Goal: Task Accomplishment & Management: Complete application form

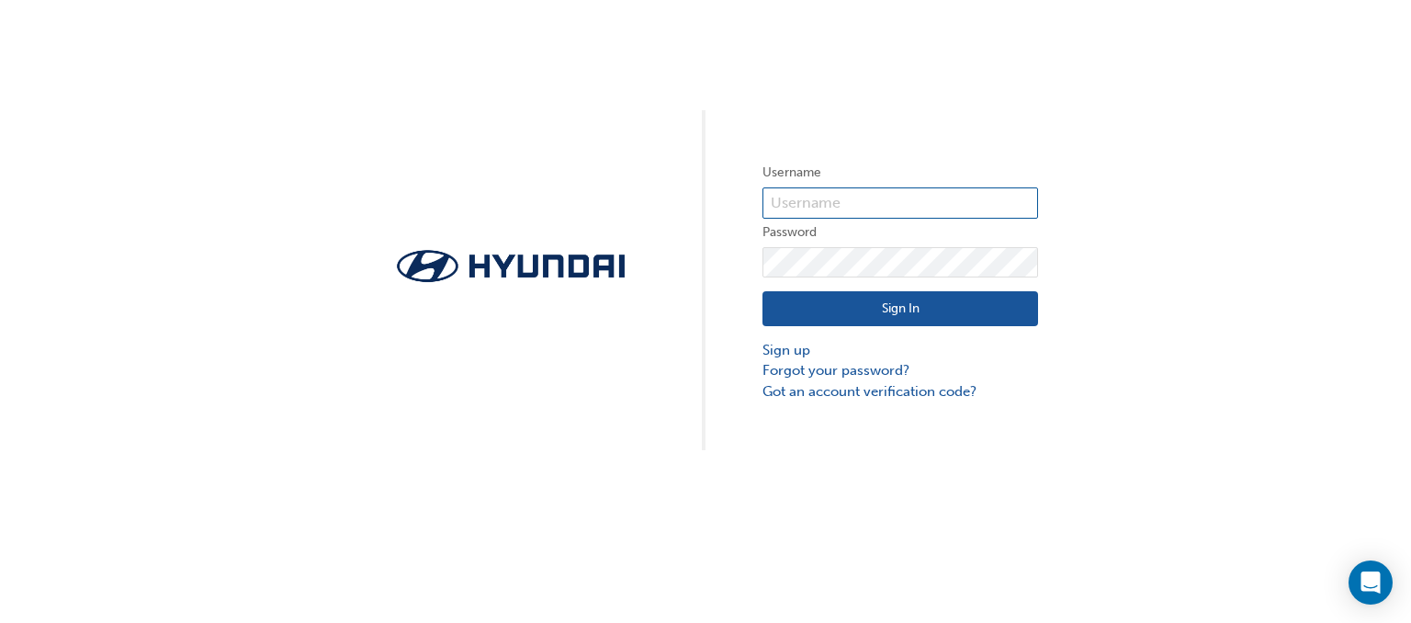
click at [832, 199] on input "text" at bounding box center [901, 202] width 276 height 31
type input "HAU4178VH7"
click at [906, 313] on button "Sign In" at bounding box center [901, 308] width 276 height 35
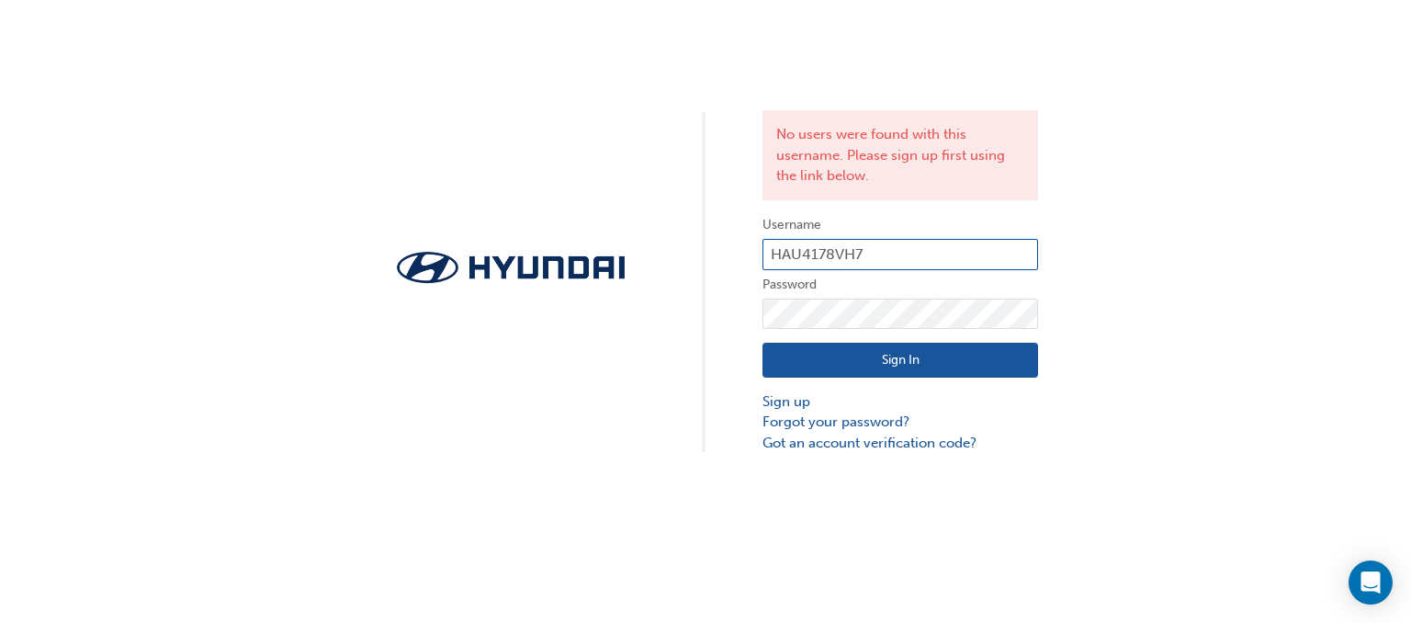
click at [879, 248] on input "HAU4178VH7" at bounding box center [901, 254] width 276 height 31
drag, startPoint x: 863, startPoint y: 255, endPoint x: 680, endPoint y: 244, distance: 183.2
click at [680, 244] on div "No users were found with this username. Please sign up first using the link bel…" at bounding box center [705, 226] width 1411 height 453
type input "patrickd.@[DOMAIN_NAME]"
click at [894, 356] on button "Sign In" at bounding box center [901, 360] width 276 height 35
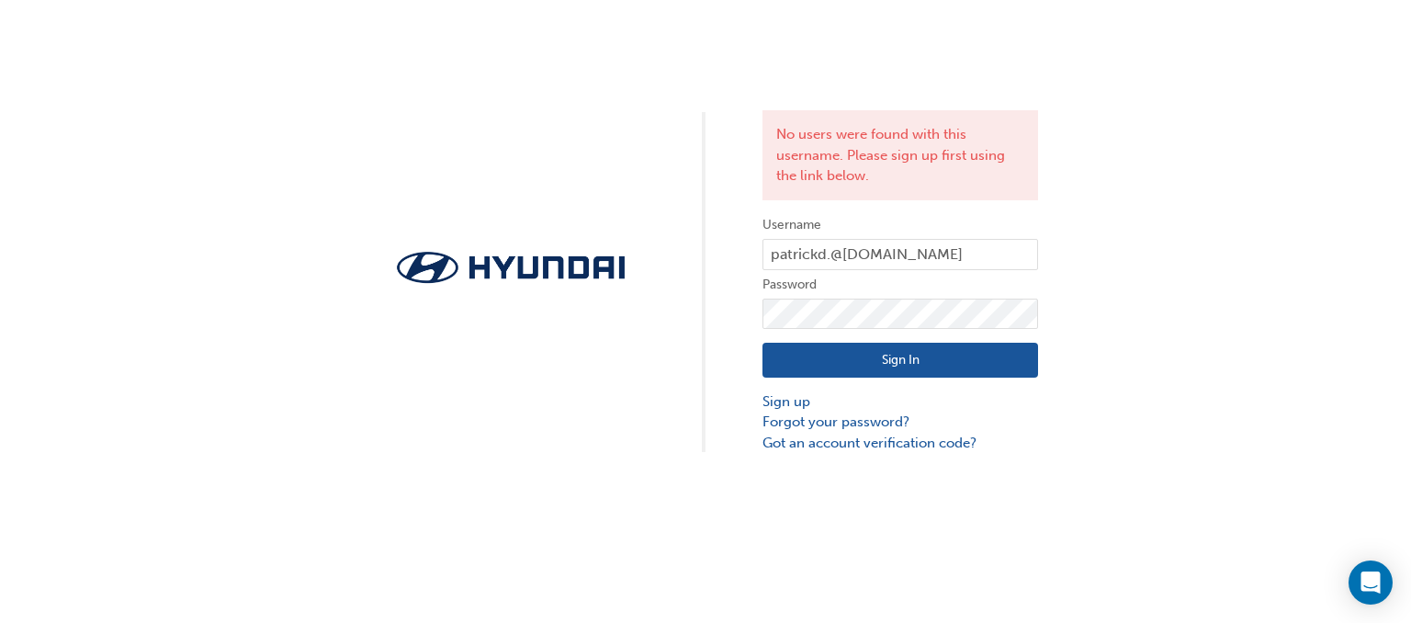
drag, startPoint x: 1306, startPoint y: 350, endPoint x: 1314, endPoint y: 233, distance: 117.0
click at [1309, 340] on div "No users were found with this username. Please sign up first using the link bel…" at bounding box center [705, 226] width 1411 height 453
click at [795, 401] on link "Sign up" at bounding box center [901, 401] width 276 height 21
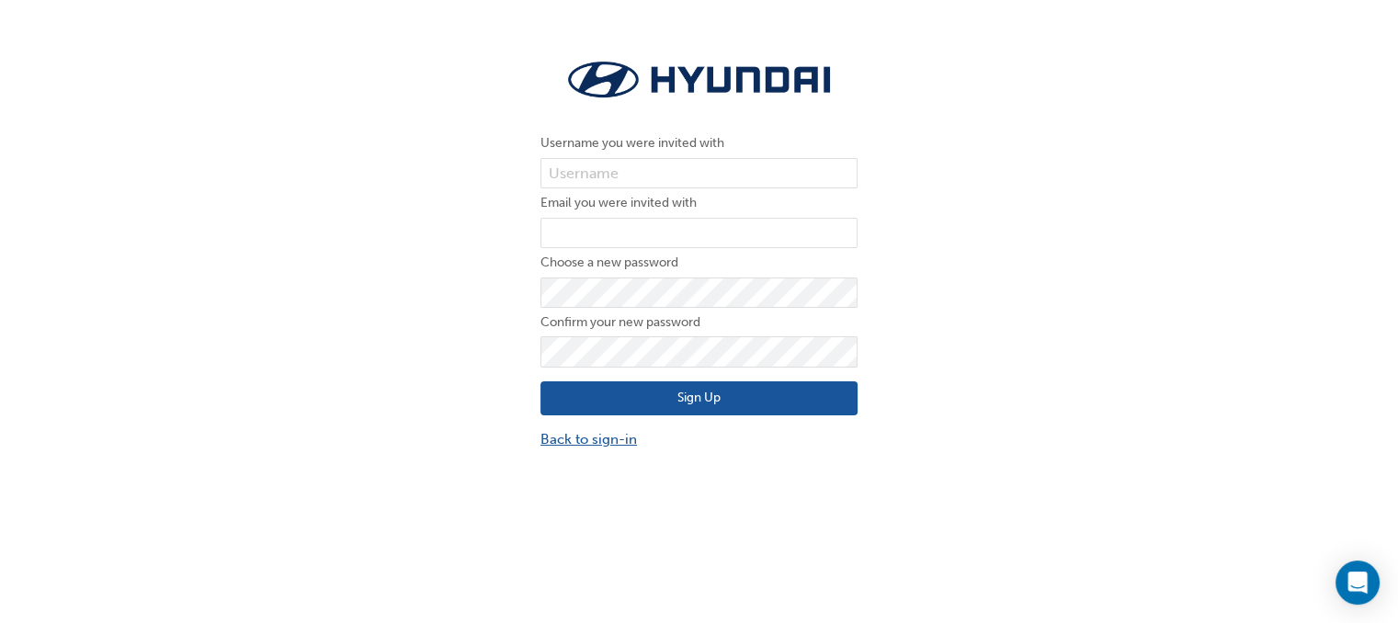
click at [595, 437] on link "Back to sign-in" at bounding box center [698, 439] width 317 height 21
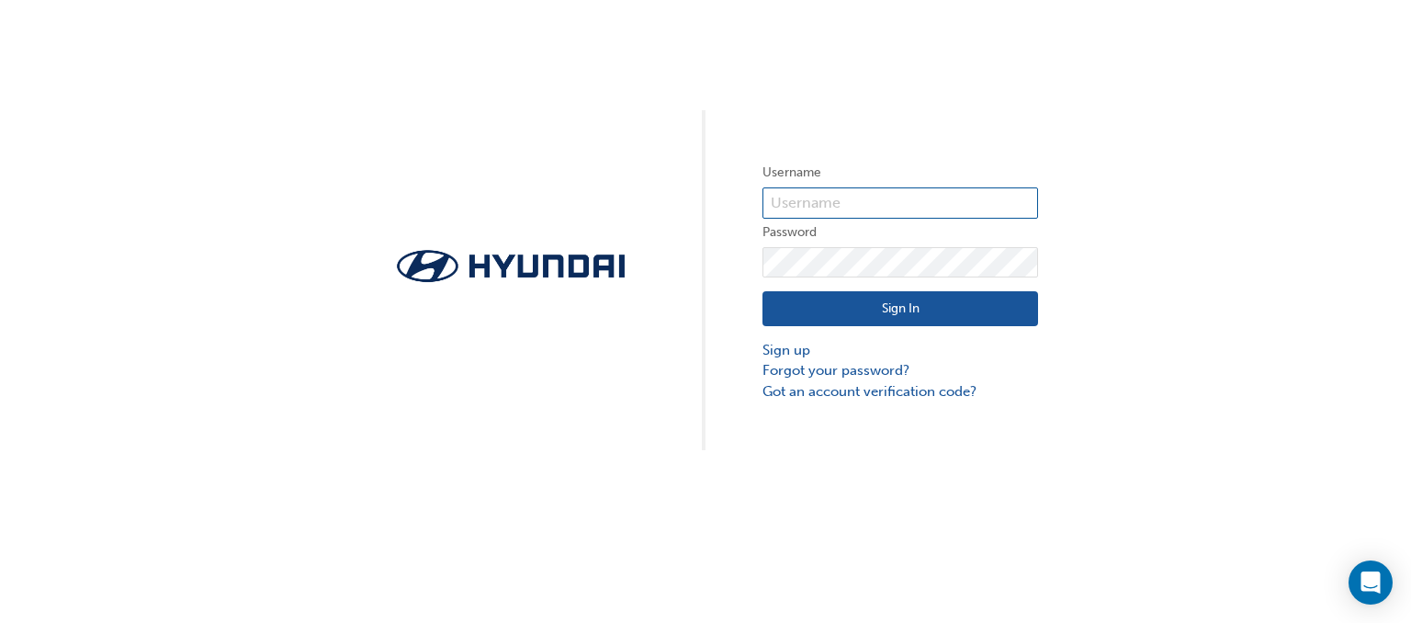
click at [834, 195] on input "text" at bounding box center [901, 202] width 276 height 31
type input "HAU4178VH7"
drag, startPoint x: 1256, startPoint y: 147, endPoint x: 1244, endPoint y: 148, distance: 12.0
click at [1254, 147] on div "Username HAU4178VH7 Password Sign In Sign up Forgot your password? Got an accou…" at bounding box center [705, 225] width 1411 height 450
click at [867, 310] on button "Sign In" at bounding box center [901, 308] width 276 height 35
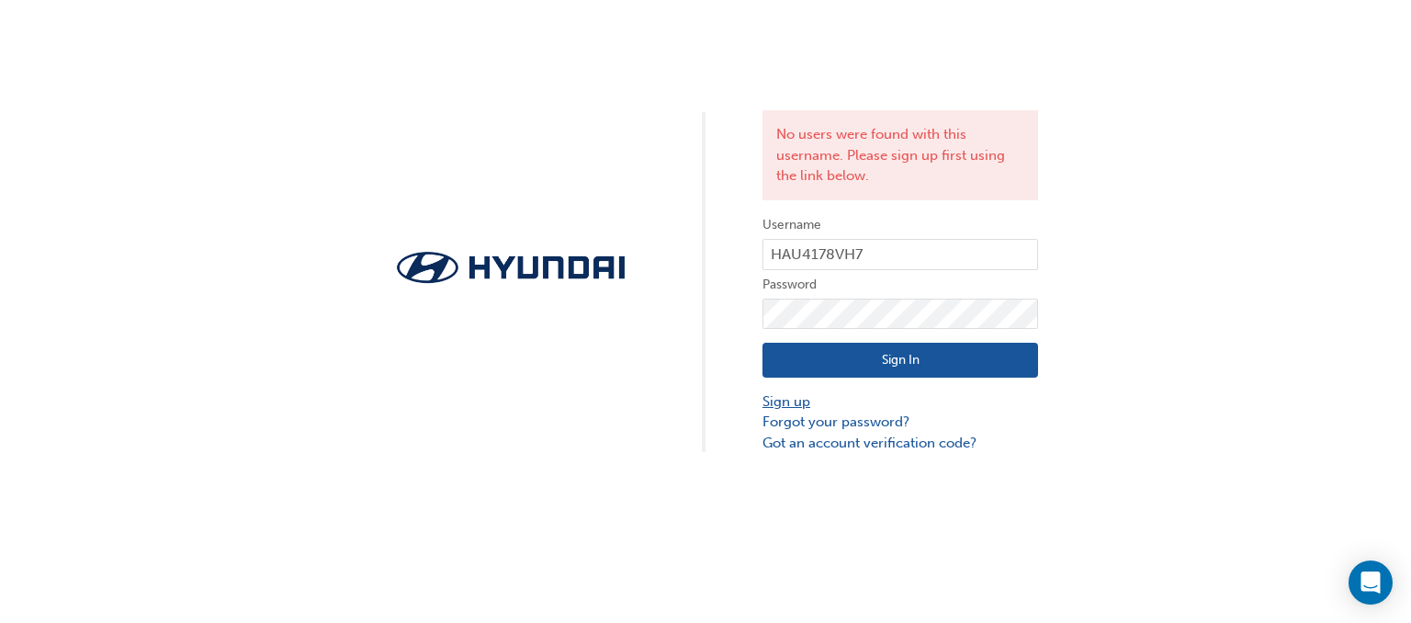
click at [787, 403] on link "Sign up" at bounding box center [901, 401] width 276 height 21
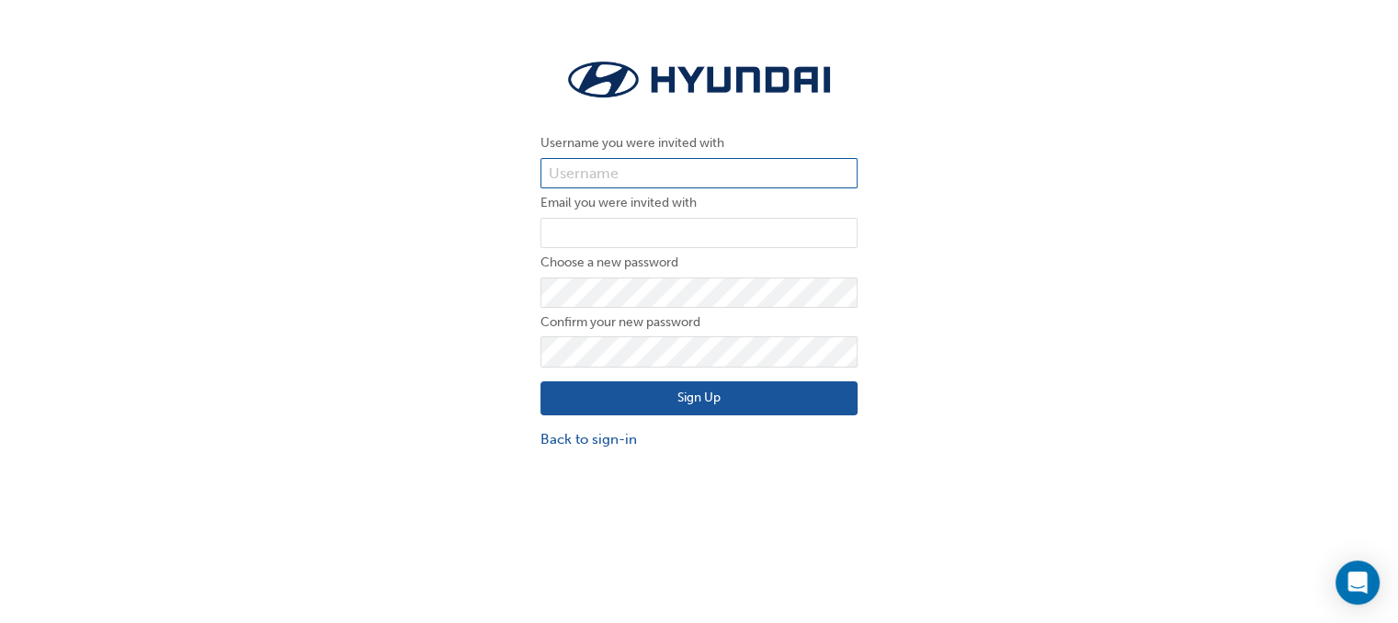
click at [622, 169] on input "text" at bounding box center [698, 173] width 317 height 31
type input "patrickd.@[DOMAIN_NAME]"
click at [651, 230] on input "email" at bounding box center [698, 233] width 317 height 31
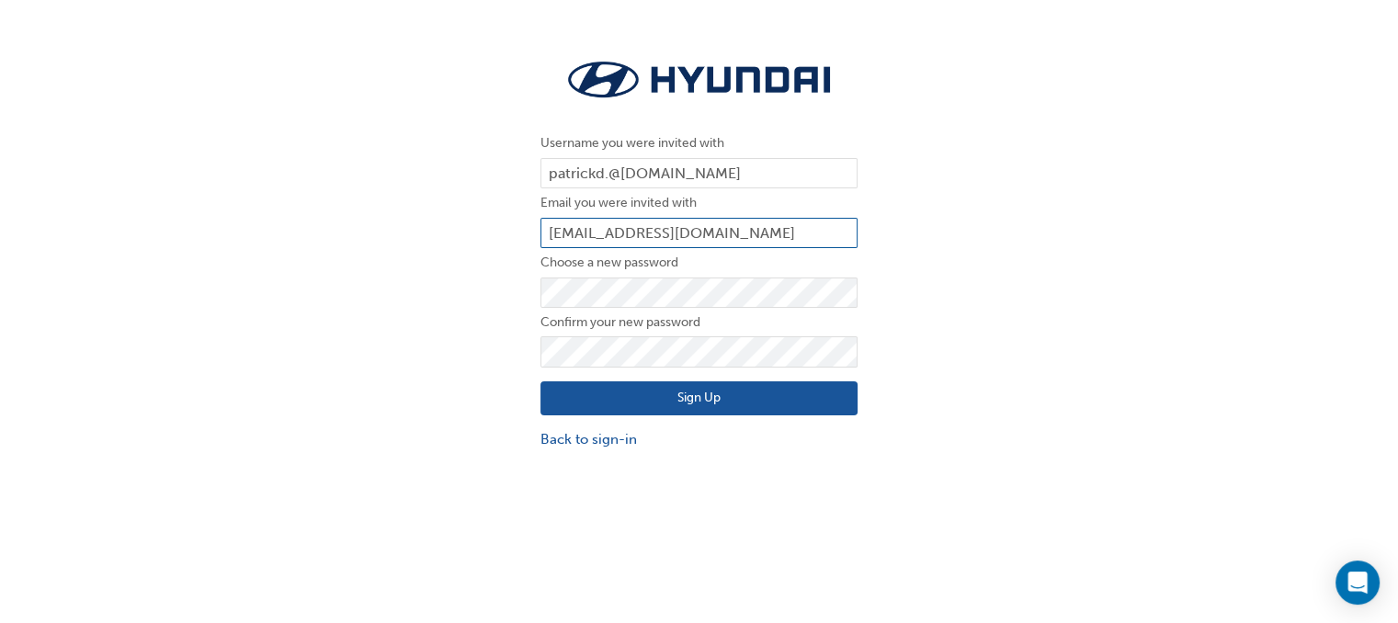
type input "dpatrickreylozada@gmail.com"
click at [1017, 248] on div "Username you were invited with patrickd.@bartons.net.au Email you were invited …" at bounding box center [699, 252] width 1398 height 423
click at [1230, 328] on div "Username you were invited with patrickd.@bartons.net.au Email you were invited …" at bounding box center [699, 252] width 1398 height 423
click at [741, 398] on button "Sign Up" at bounding box center [698, 398] width 317 height 35
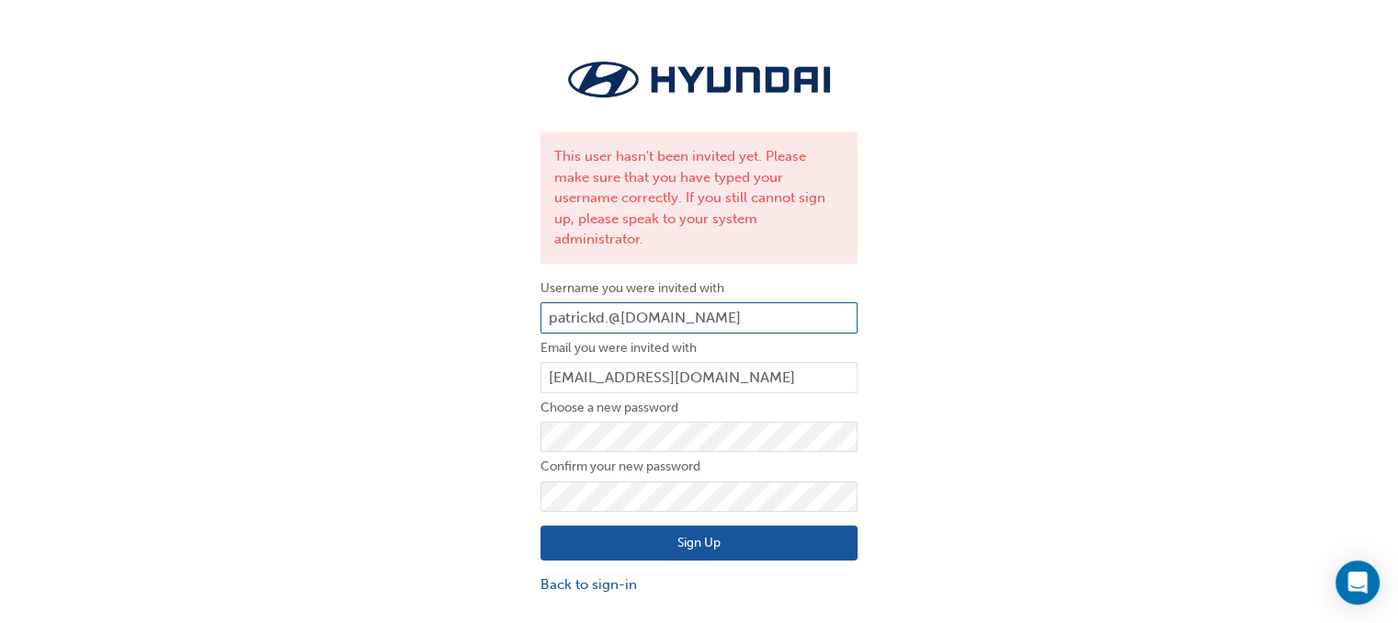
click at [745, 302] on input "patrickd.@[DOMAIN_NAME]" at bounding box center [698, 317] width 317 height 31
drag, startPoint x: 745, startPoint y: 299, endPoint x: 426, endPoint y: 280, distance: 319.4
click at [429, 280] on div "This user hasn't been invited yet. Please make sure that you have typed your us…" at bounding box center [699, 324] width 1398 height 567
type input "HAU4178VH7"
click at [719, 527] on button "Sign Up" at bounding box center [698, 543] width 317 height 35
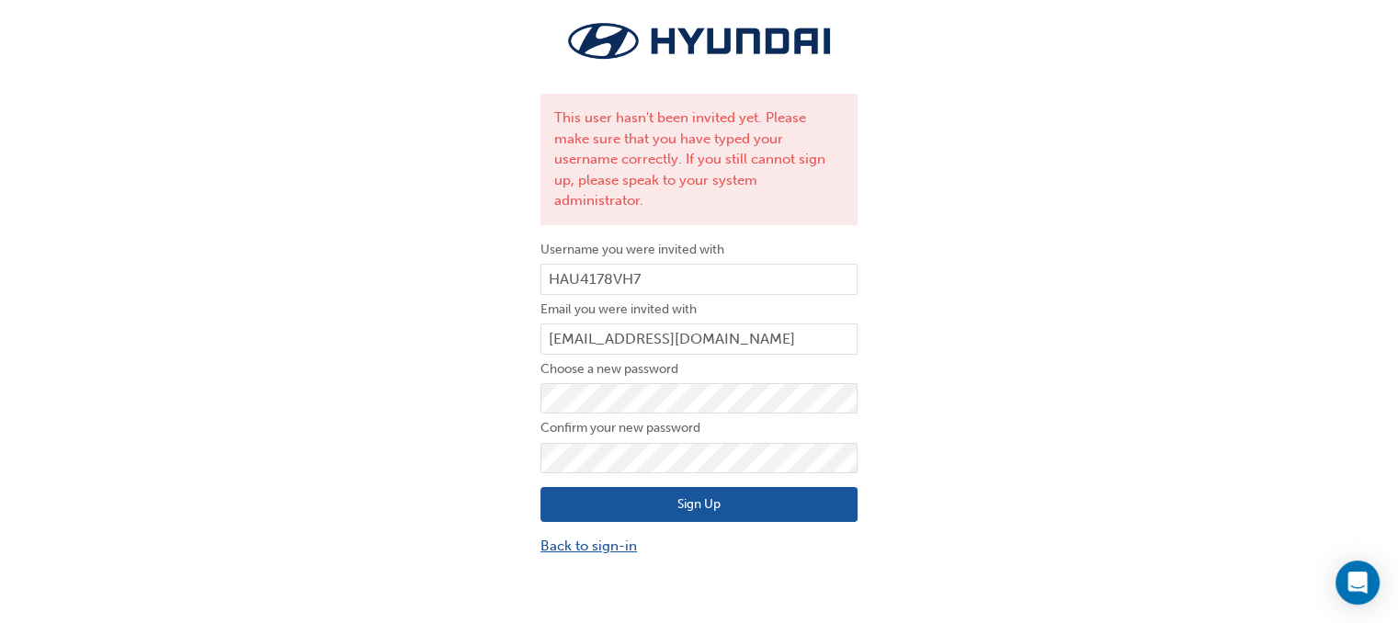
scroll to position [40, 0]
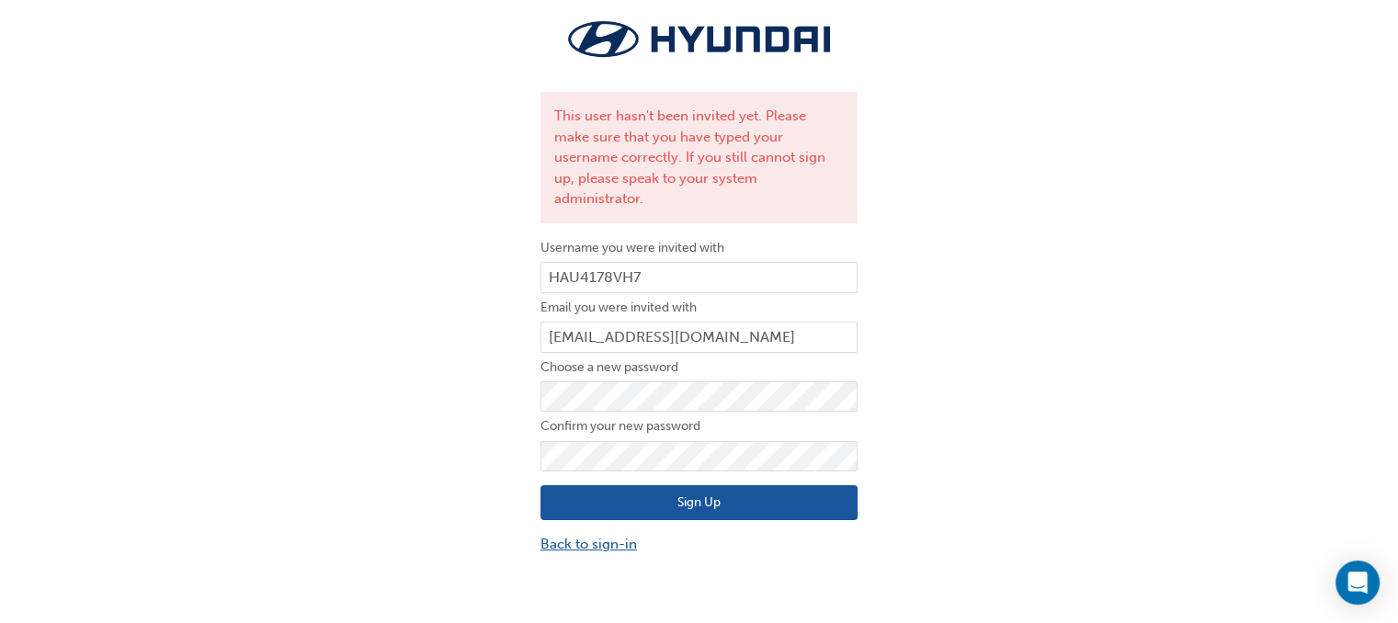
click at [584, 534] on link "Back to sign-in" at bounding box center [698, 544] width 317 height 21
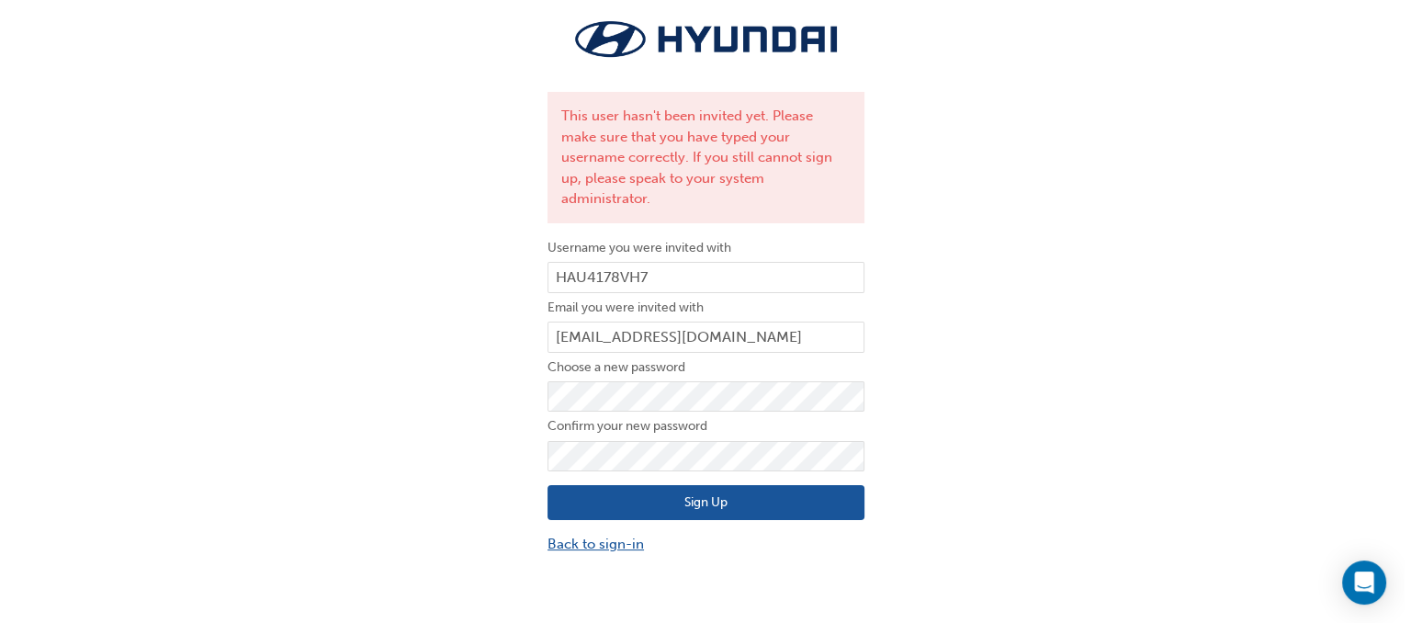
scroll to position [0, 0]
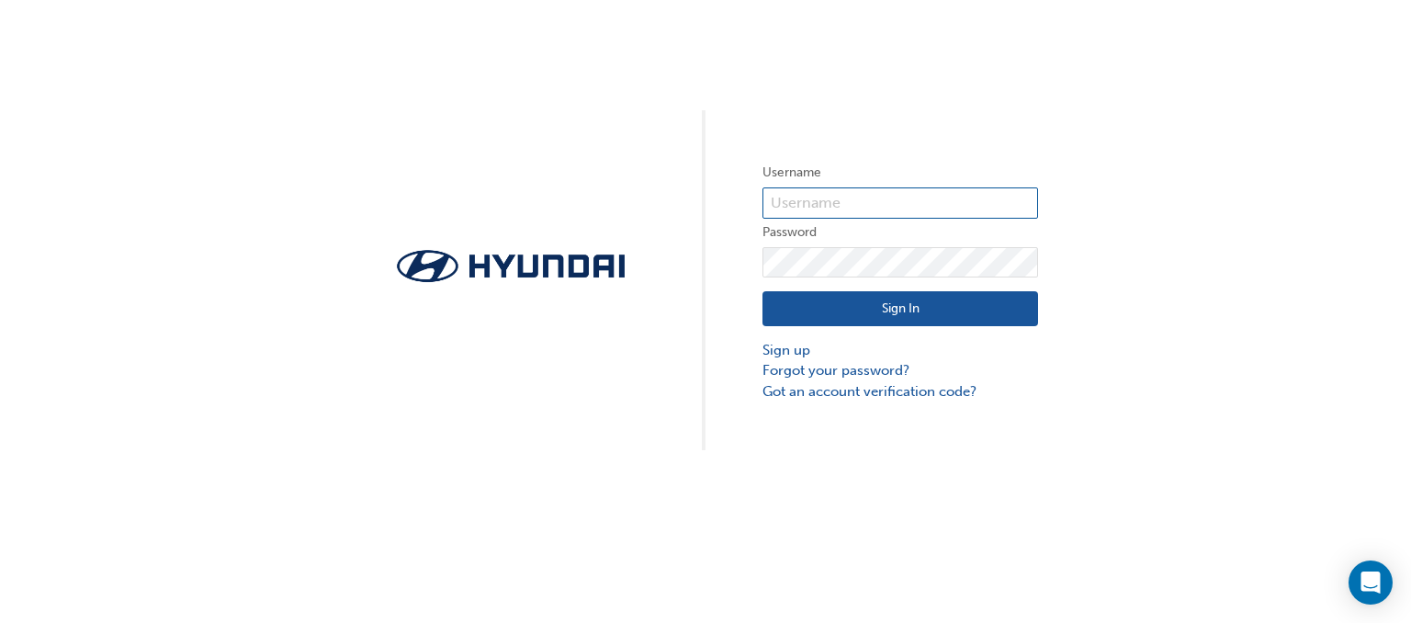
click at [889, 202] on input "text" at bounding box center [901, 202] width 276 height 31
click at [1150, 380] on div "Username Password Sign In Sign up Forgot your password? Got an account verifica…" at bounding box center [705, 225] width 1411 height 450
click at [819, 200] on input "text" at bounding box center [901, 202] width 276 height 31
type input "HAU4178VH7"
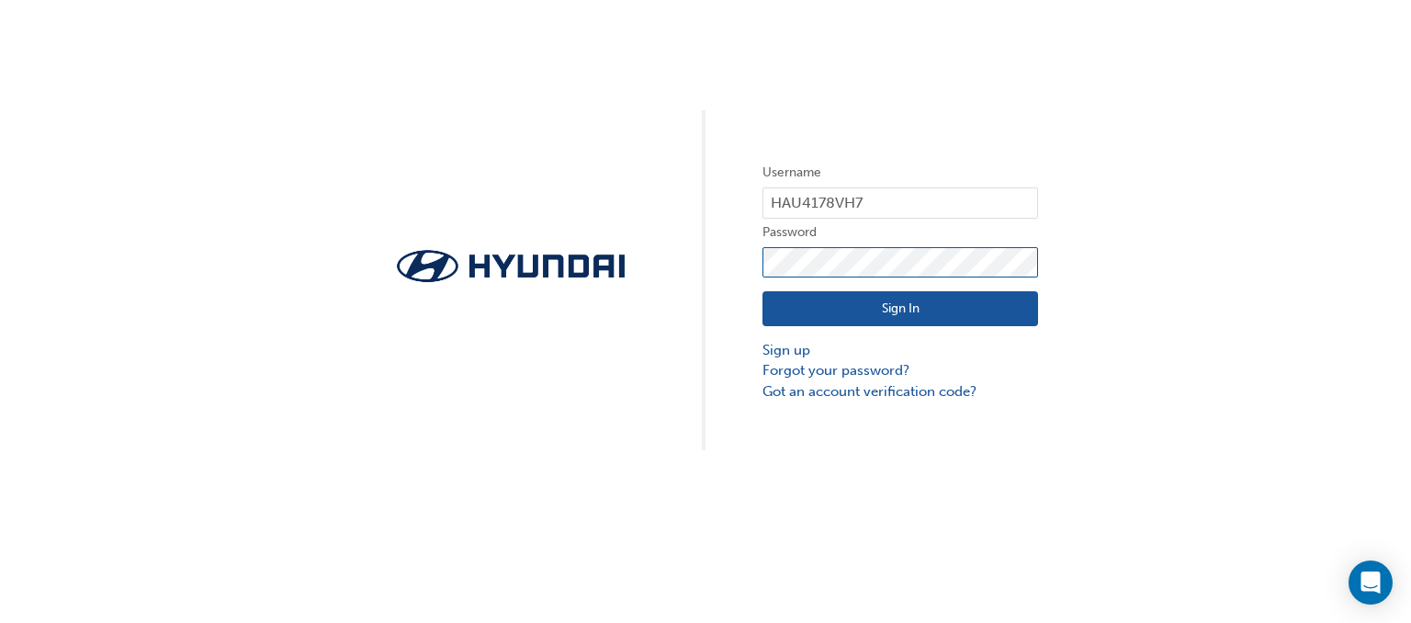
click button "Sign In" at bounding box center [901, 308] width 276 height 35
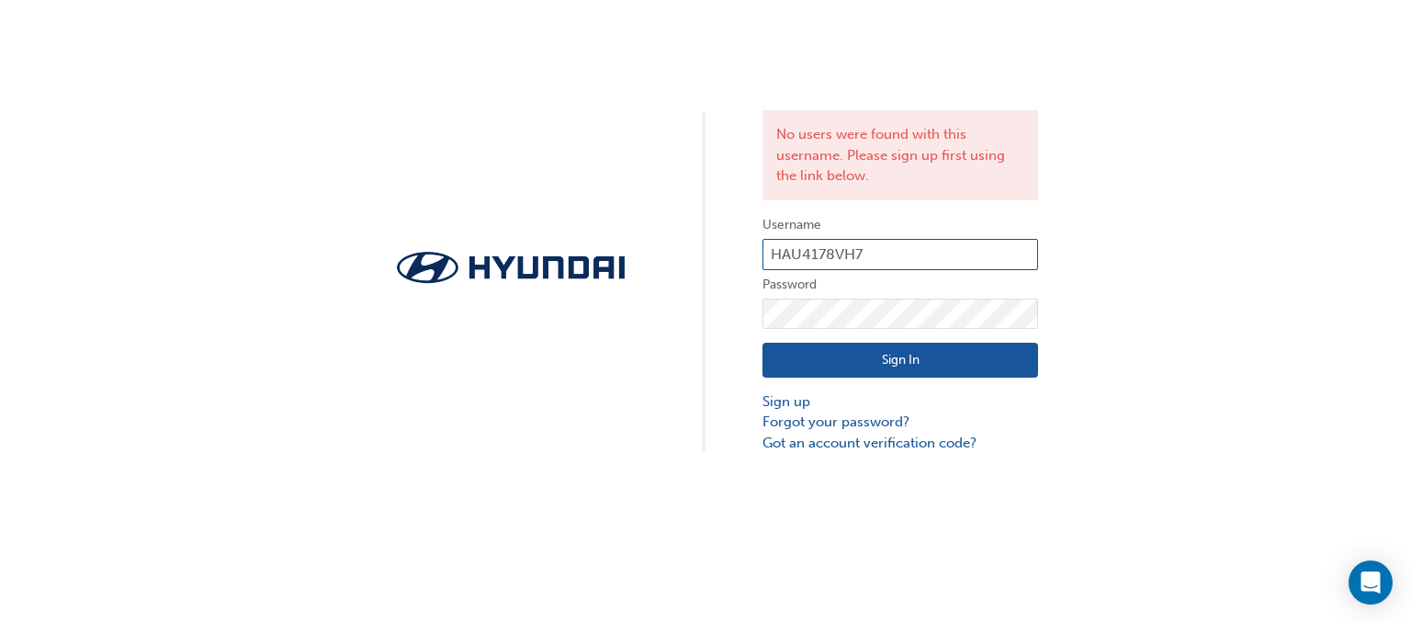
drag, startPoint x: 873, startPoint y: 255, endPoint x: 712, endPoint y: 246, distance: 161.0
click at [713, 247] on div "No users were found with this username. Please sign up first using the link bel…" at bounding box center [705, 226] width 1411 height 453
type input "Patrick HY Training"
click at [903, 360] on button "Sign In" at bounding box center [901, 360] width 276 height 35
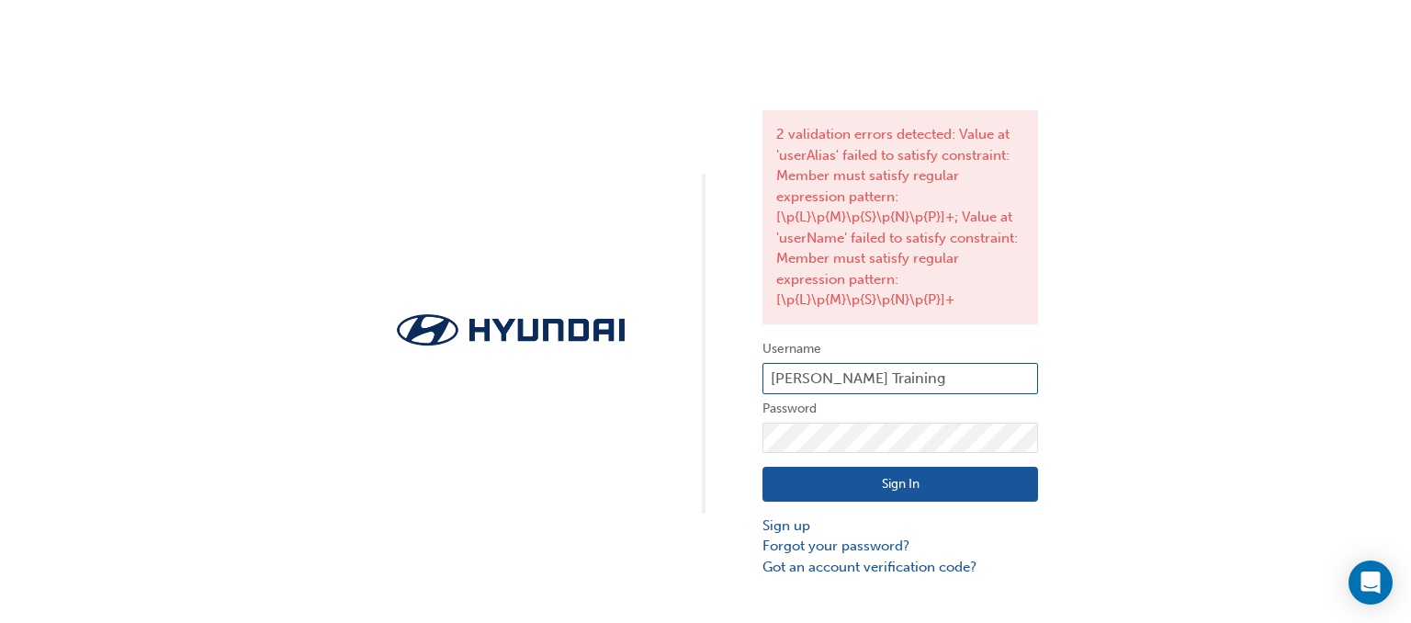
drag, startPoint x: 914, startPoint y: 376, endPoint x: 698, endPoint y: 361, distance: 216.4
click at [698, 361] on div "2 validation errors detected: Value at 'userAlias' failed to satisfy constraint…" at bounding box center [705, 288] width 1411 height 577
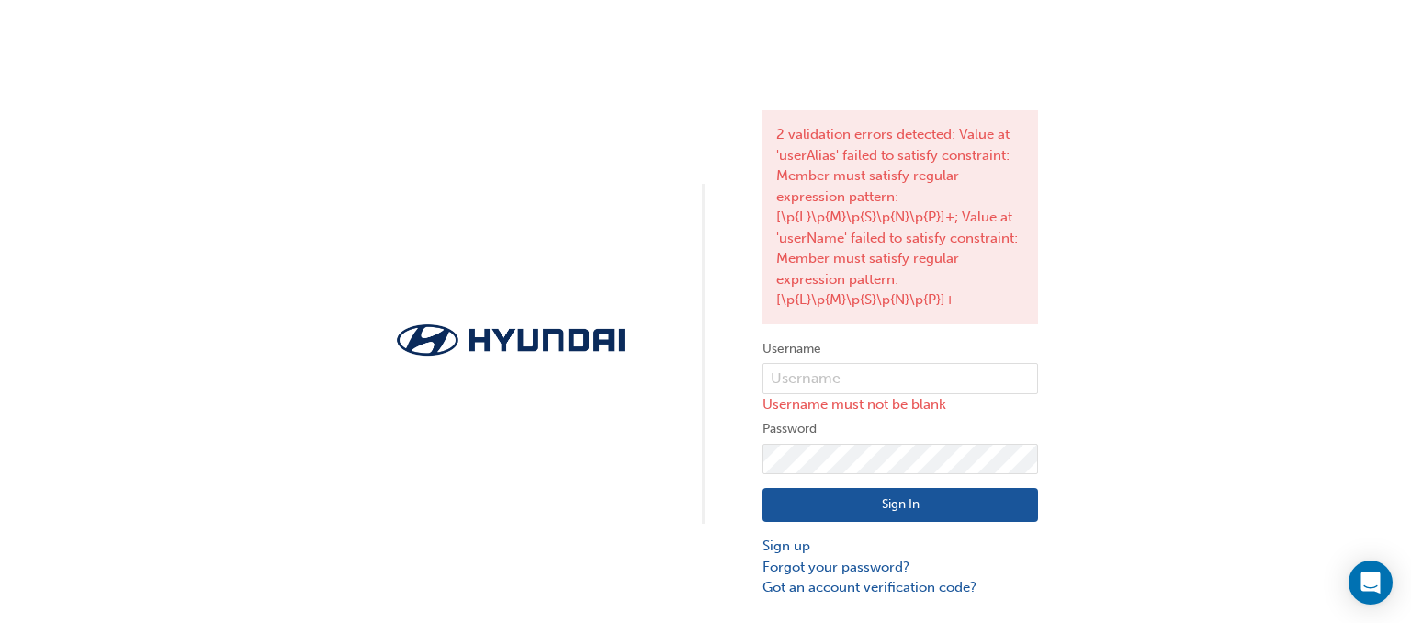
drag, startPoint x: 1055, startPoint y: 296, endPoint x: 1092, endPoint y: 291, distance: 37.0
click at [1077, 296] on div "2 validation errors detected: Value at 'userAlias' failed to satisfy constraint…" at bounding box center [705, 299] width 1411 height 598
click at [789, 372] on input "text" at bounding box center [901, 378] width 276 height 31
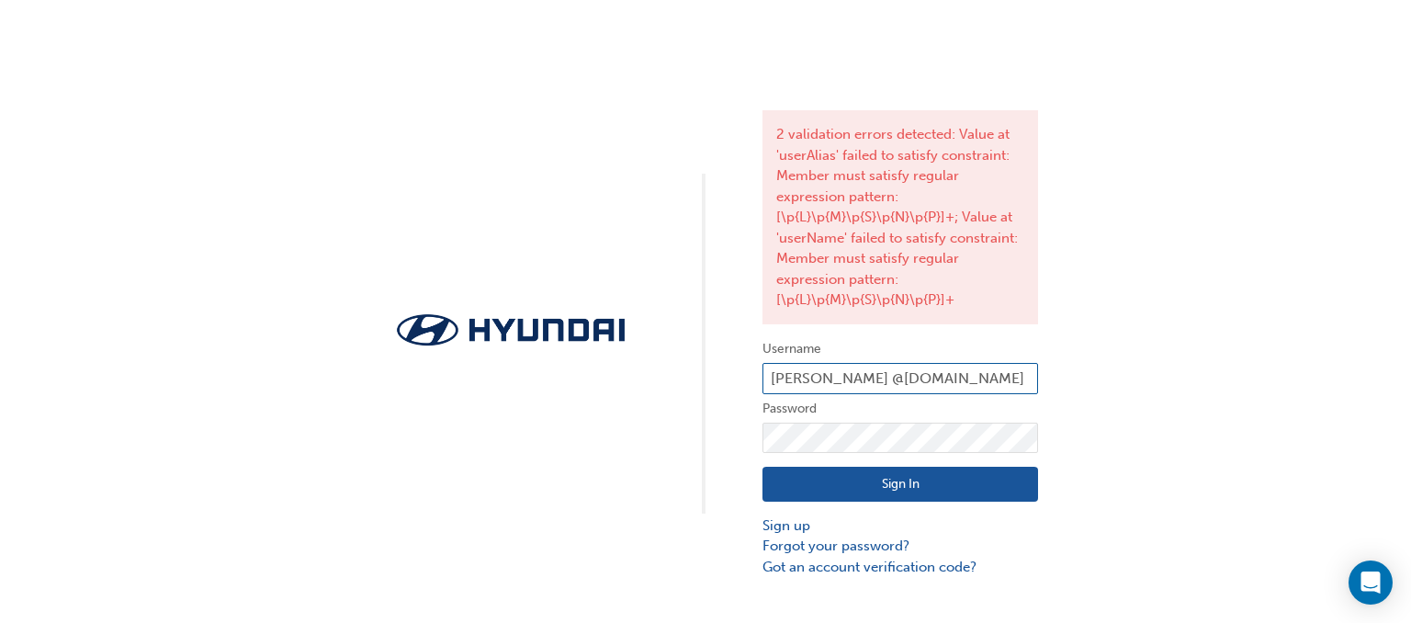
type input "[PERSON_NAME] @[DOMAIN_NAME]"
click at [896, 483] on button "Sign In" at bounding box center [901, 484] width 276 height 35
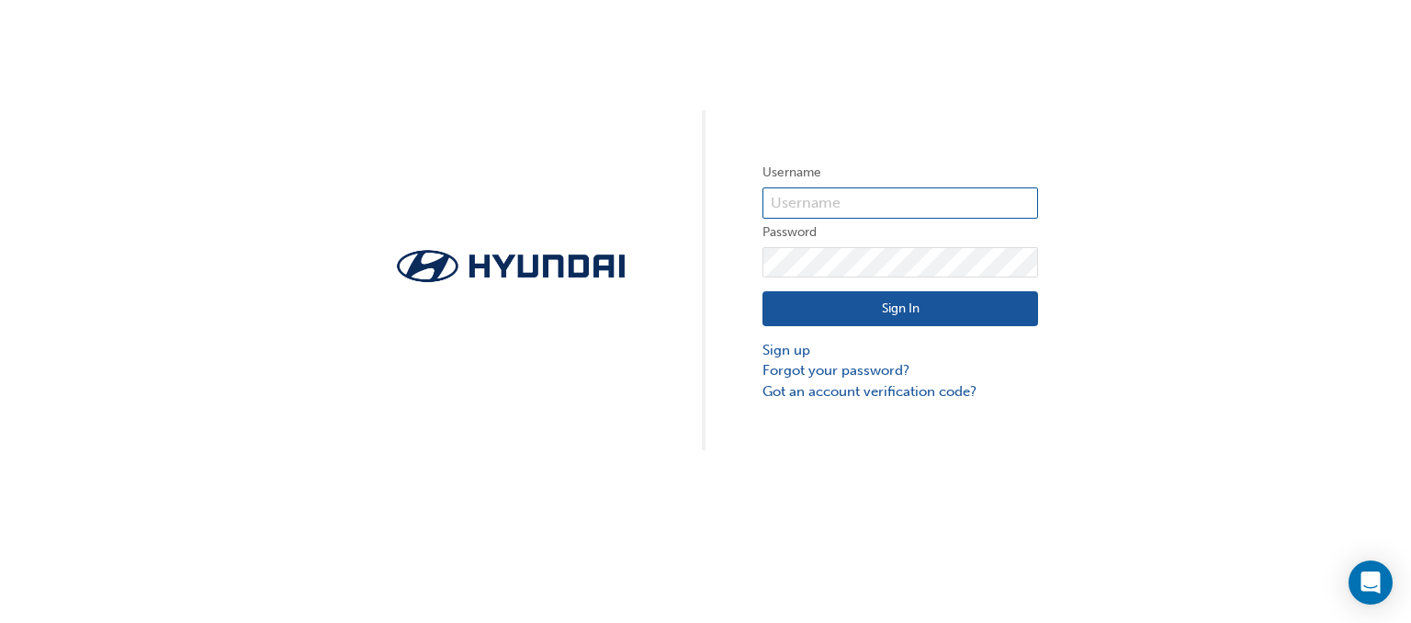
click at [843, 204] on input "text" at bounding box center [901, 202] width 276 height 31
type input "HAU4178VH7"
click at [878, 307] on button "Sign In" at bounding box center [901, 308] width 276 height 35
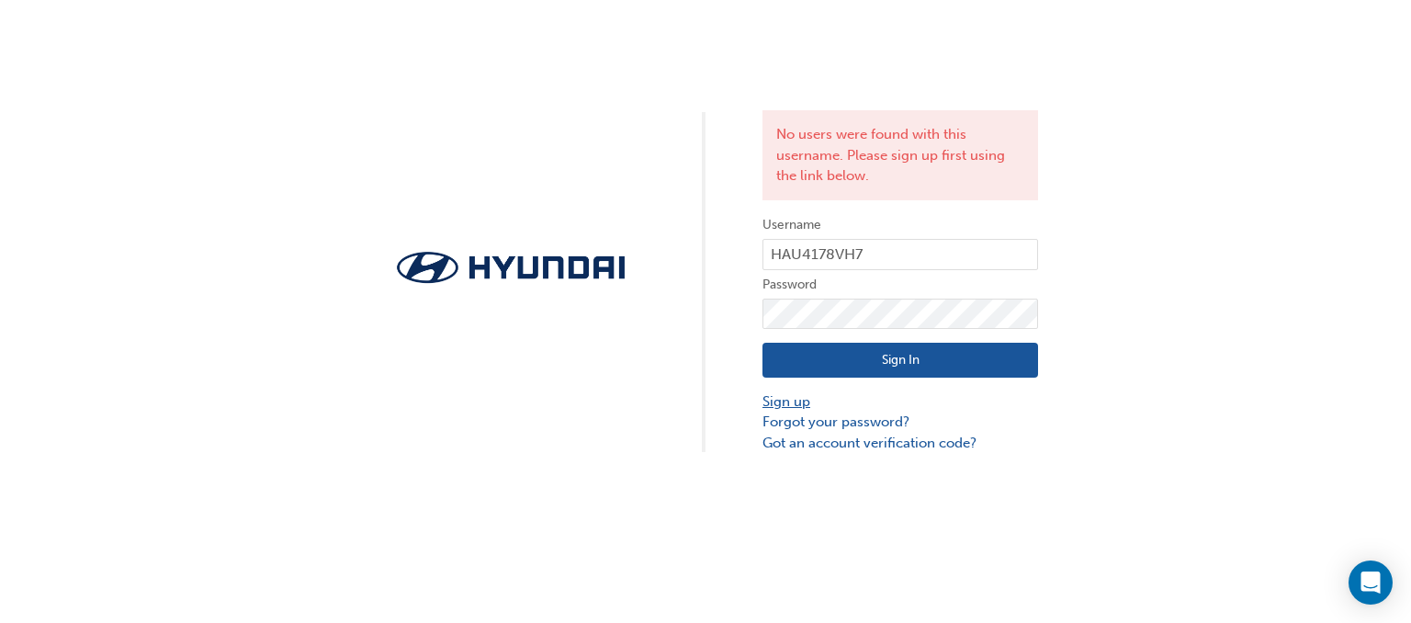
click at [790, 409] on link "Sign up" at bounding box center [901, 401] width 276 height 21
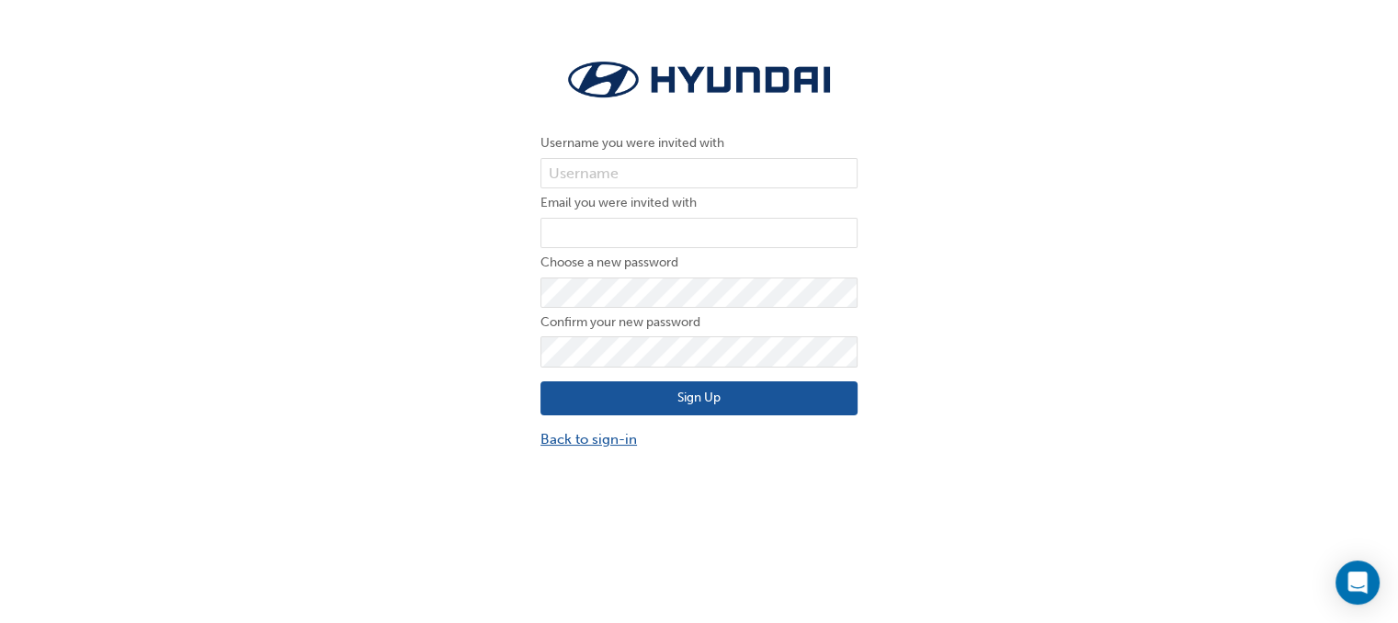
click at [617, 442] on link "Back to sign-in" at bounding box center [698, 439] width 317 height 21
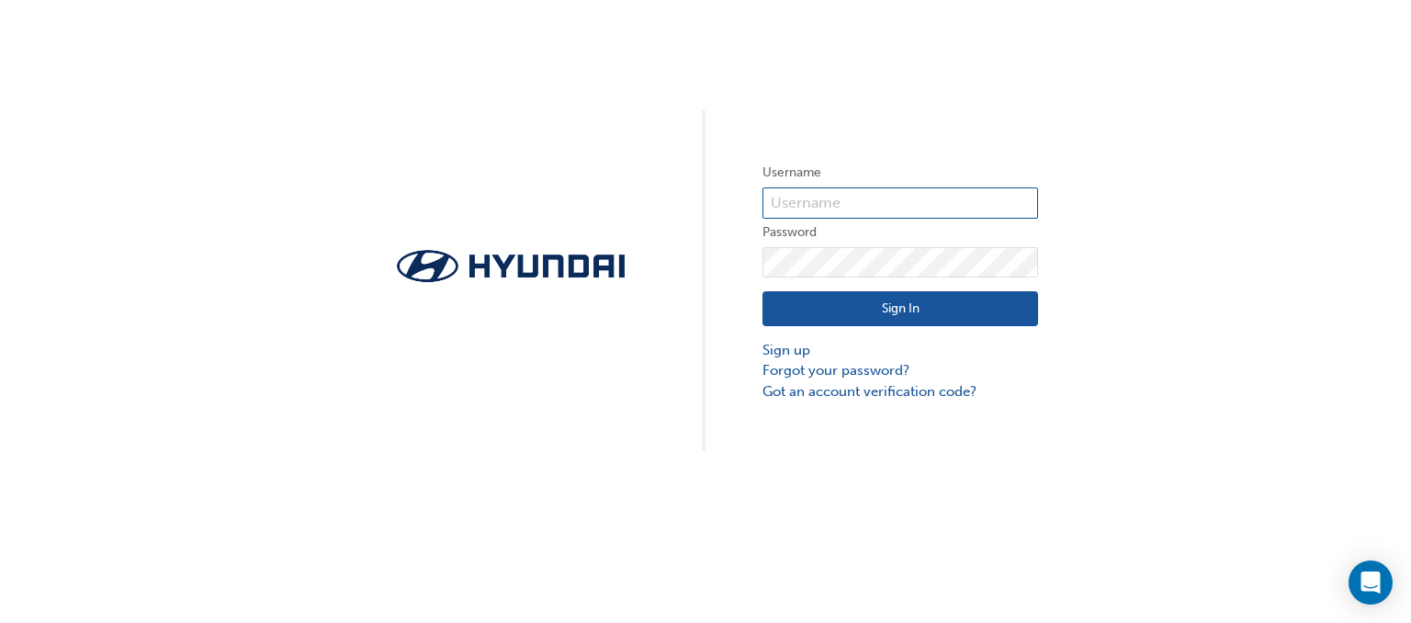
click at [809, 189] on input "text" at bounding box center [901, 202] width 276 height 31
type input "[EMAIL_ADDRESS][DOMAIN_NAME]"
drag, startPoint x: 1161, startPoint y: 168, endPoint x: 1150, endPoint y: 185, distance: 19.9
click at [1158, 169] on div "Username [PERSON_NAME][EMAIL_ADDRESS][DOMAIN_NAME] Password Sign In Sign up For…" at bounding box center [705, 225] width 1411 height 450
click at [941, 310] on button "Sign In" at bounding box center [901, 308] width 276 height 35
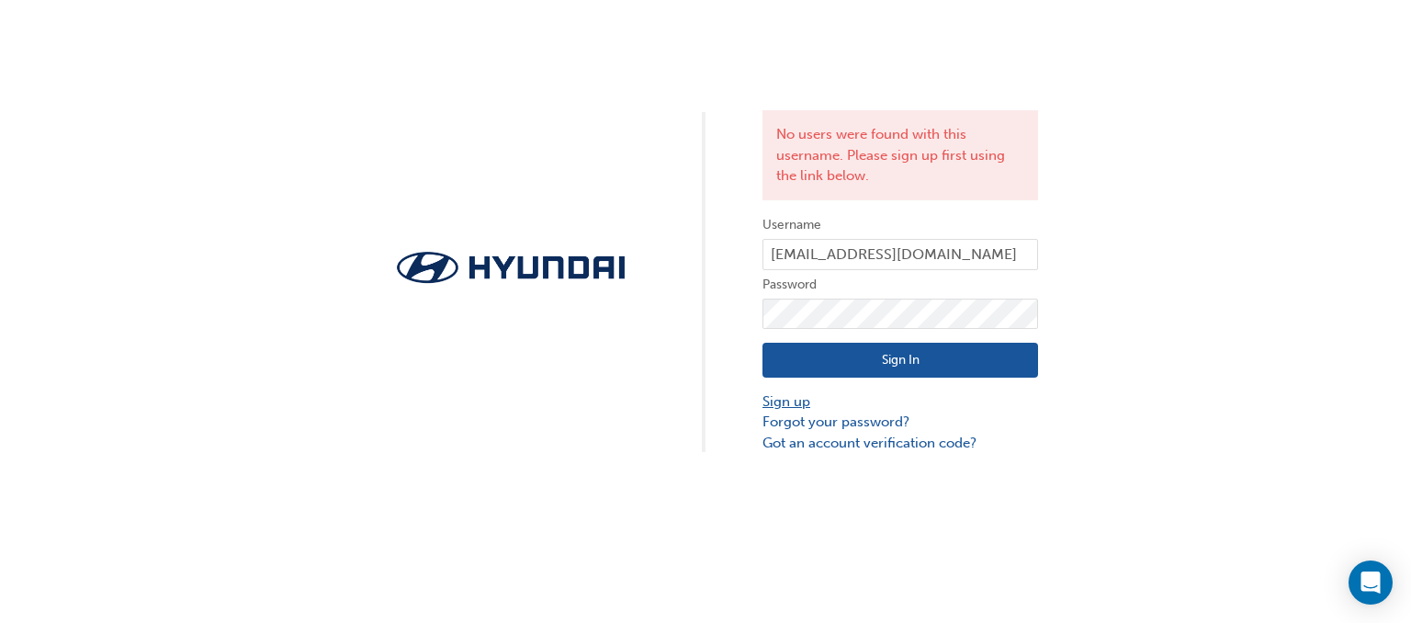
click at [786, 401] on link "Sign up" at bounding box center [901, 401] width 276 height 21
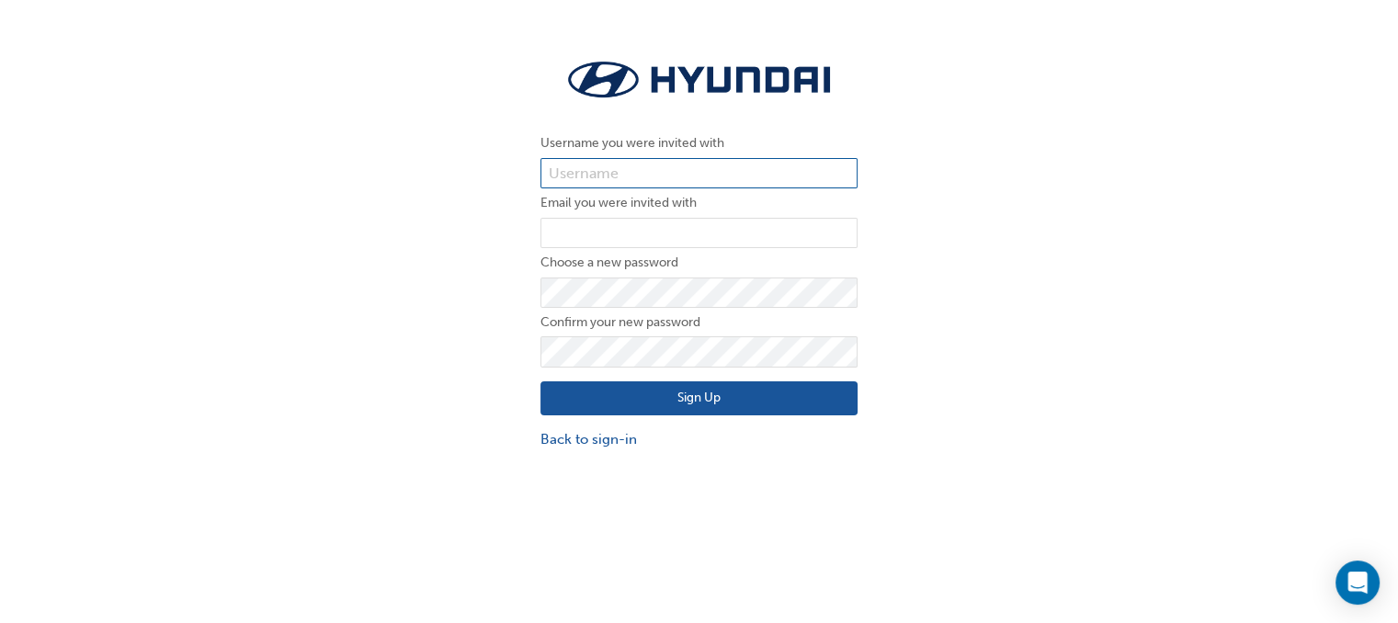
click at [599, 174] on input "text" at bounding box center [698, 173] width 317 height 31
type input "patrickd.@[DOMAIN_NAME]"
click at [578, 224] on input "email" at bounding box center [698, 233] width 317 height 31
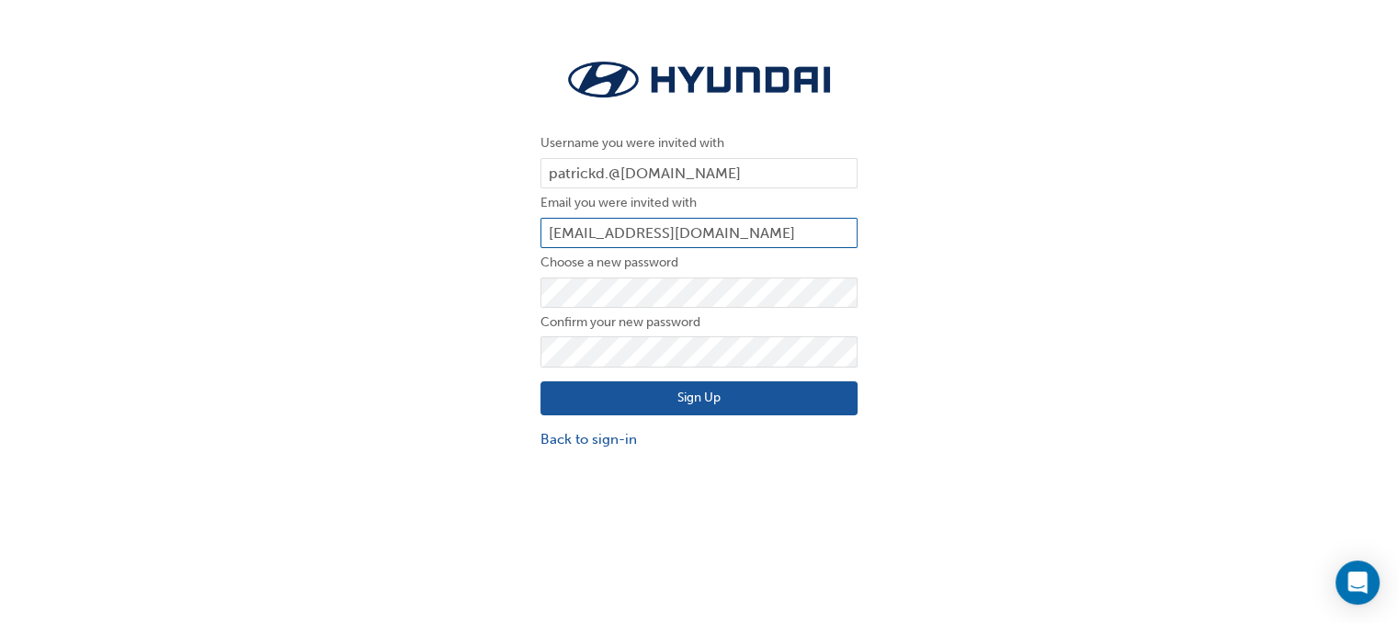
type input "[EMAIL_ADDRESS][DOMAIN_NAME]"
drag, startPoint x: 1066, startPoint y: 329, endPoint x: 1002, endPoint y: 348, distance: 67.2
click at [1065, 329] on div "Username you were invited with [PERSON_NAME].@[DOMAIN_NAME] Email you were invi…" at bounding box center [699, 252] width 1398 height 423
click at [723, 387] on button "Sign Up" at bounding box center [698, 398] width 317 height 35
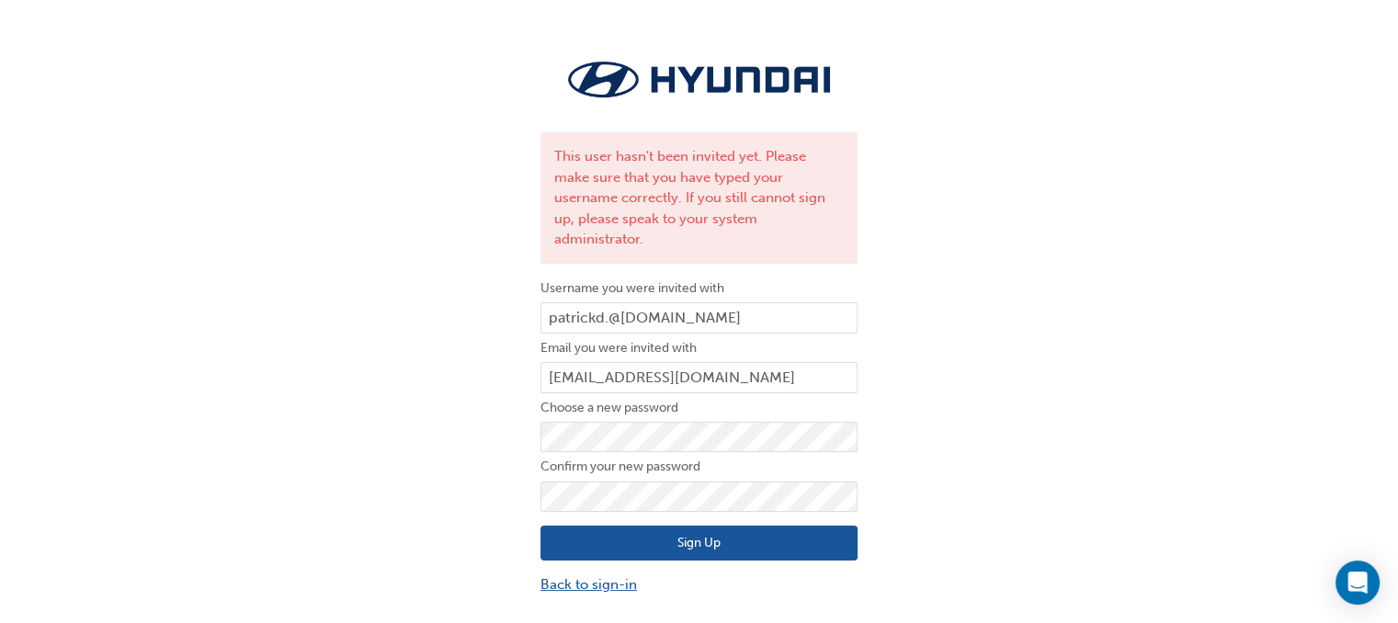
click at [592, 574] on link "Back to sign-in" at bounding box center [698, 584] width 317 height 21
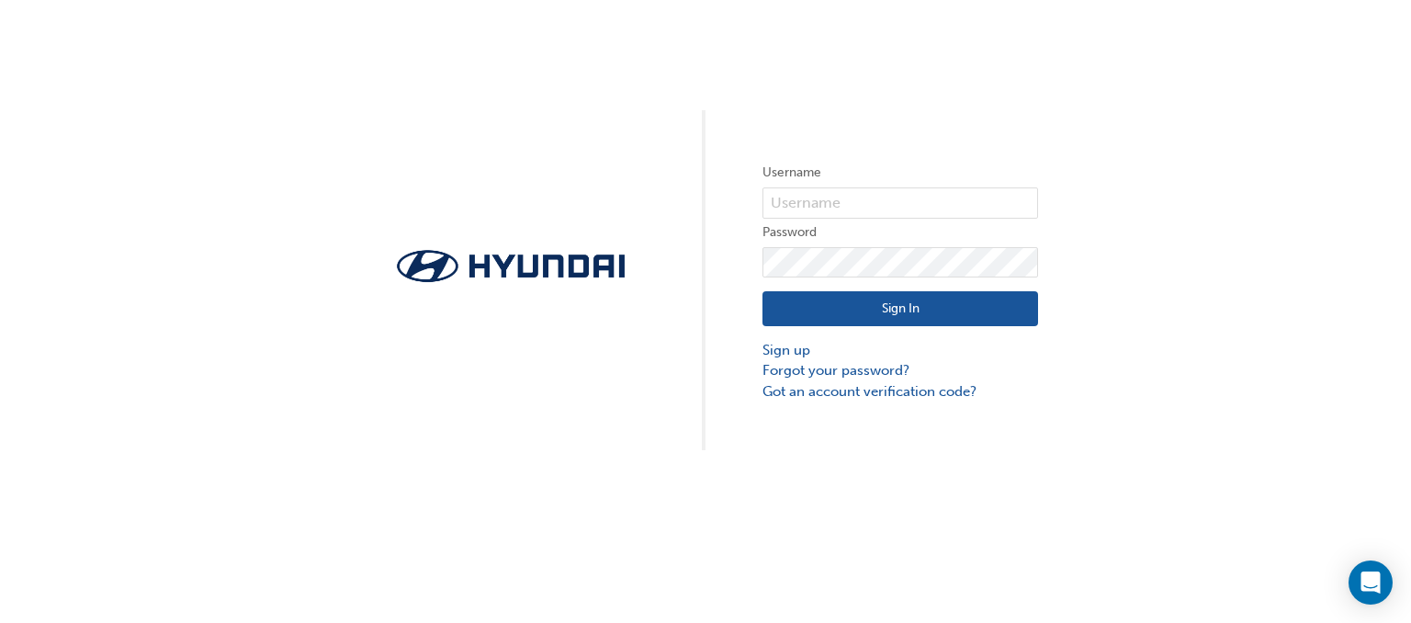
click at [1180, 482] on div "Username Password Sign In Sign up Forgot your password? Got an account verifica…" at bounding box center [705, 311] width 1411 height 623
drag, startPoint x: 1248, startPoint y: 414, endPoint x: 1386, endPoint y: 317, distance: 168.2
click at [1297, 398] on div "Username Password Sign In Sign up Forgot your password? Got an account verifica…" at bounding box center [705, 225] width 1411 height 450
drag, startPoint x: 1411, startPoint y: 256, endPoint x: 1411, endPoint y: 221, distance: 34.9
click at [824, 197] on input "text" at bounding box center [901, 202] width 276 height 31
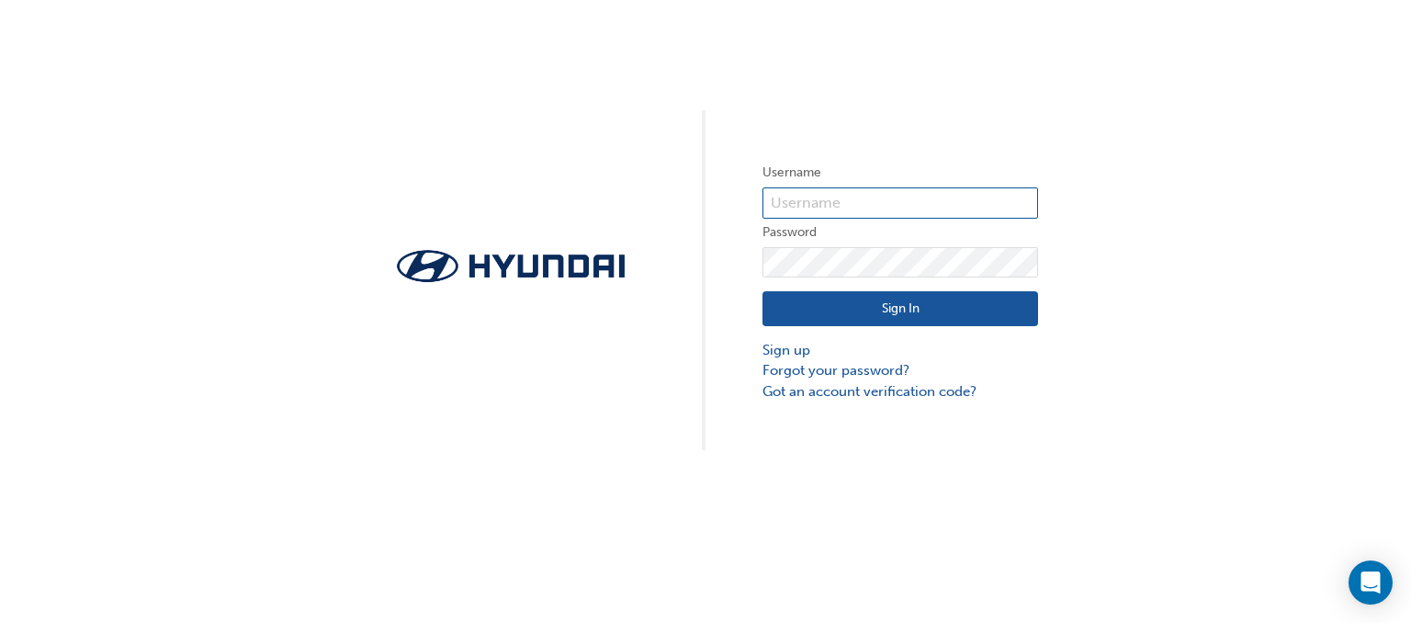
type input "HAU4178VH7"
click at [902, 307] on button "Sign In" at bounding box center [901, 308] width 276 height 35
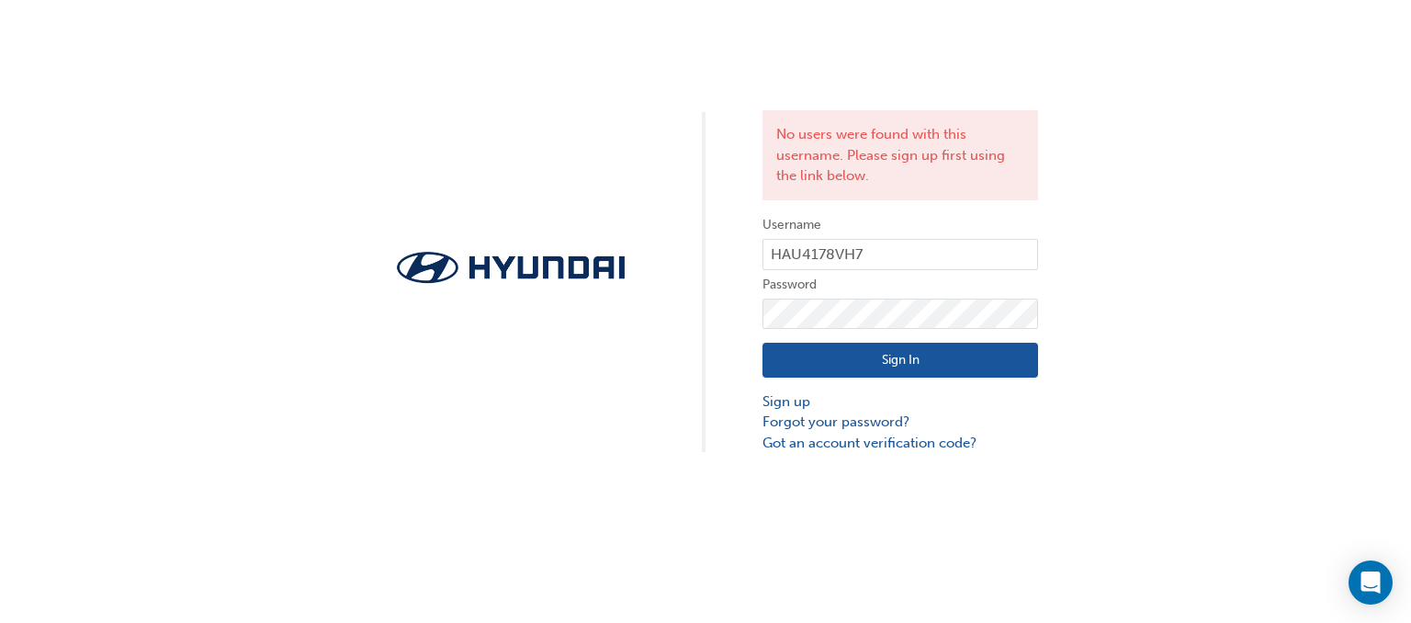
click at [1106, 176] on div "No users were found with this username. Please sign up first using the link bel…" at bounding box center [705, 226] width 1411 height 453
click at [906, 361] on button "Sign In" at bounding box center [901, 360] width 276 height 35
drag, startPoint x: 893, startPoint y: 249, endPoint x: 705, endPoint y: 238, distance: 188.7
click at [708, 240] on div "No users were found with this username. Please sign up first using the link bel…" at bounding box center [705, 226] width 1411 height 453
type input "patrickd.@[DOMAIN_NAME]"
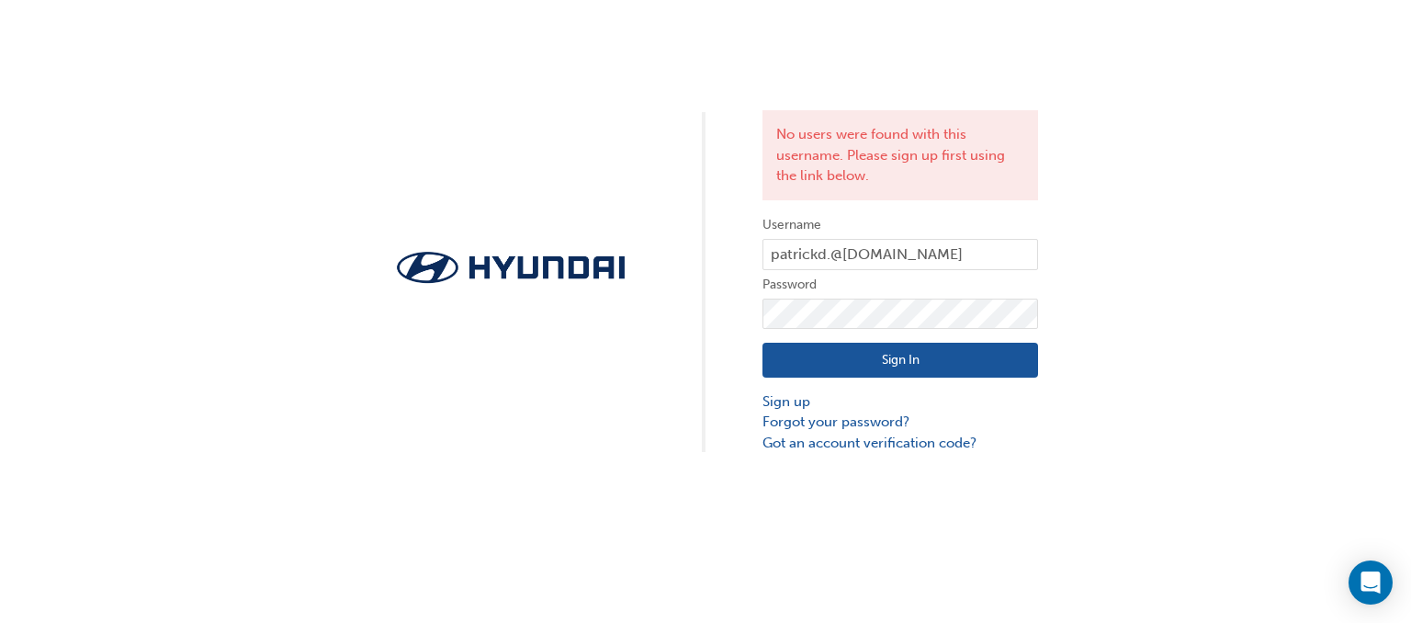
click at [902, 366] on button "Sign In" at bounding box center [901, 360] width 276 height 35
drag, startPoint x: 947, startPoint y: 255, endPoint x: 616, endPoint y: 223, distance: 333.2
click at [616, 223] on div "No users were found with this username. Please sign up first using the link bel…" at bounding box center [705, 226] width 1411 height 453
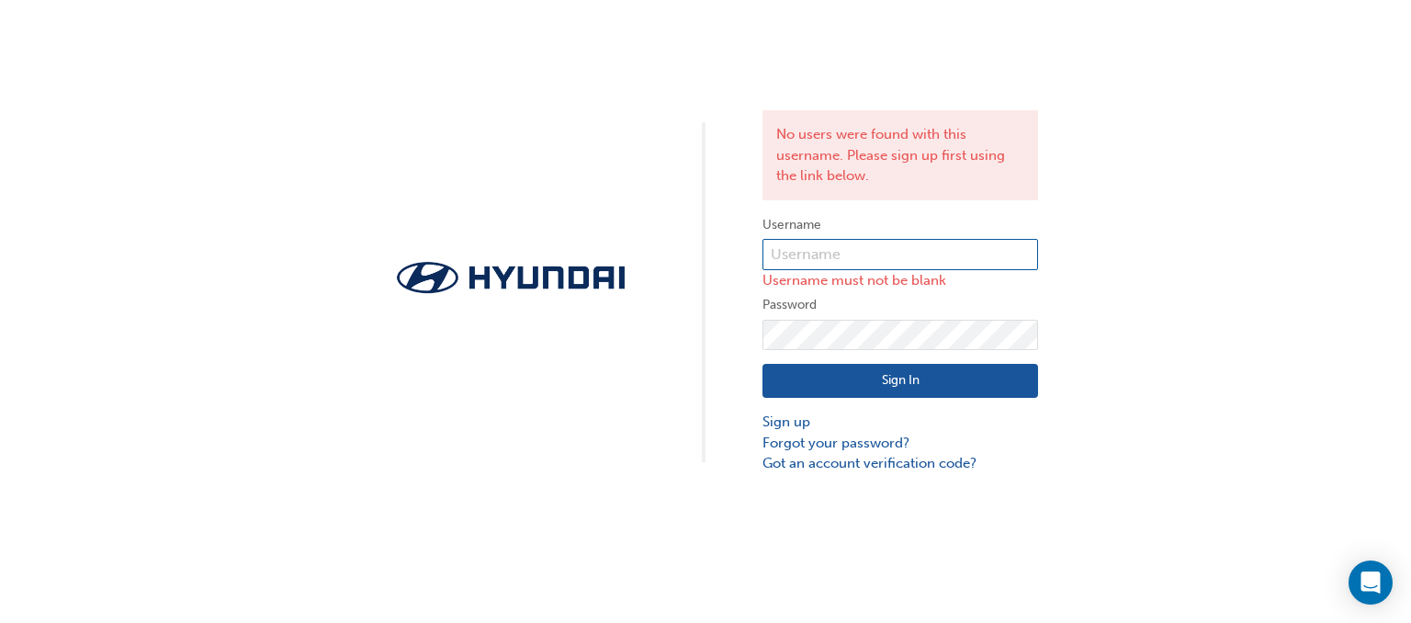
click at [819, 256] on input "text" at bounding box center [901, 254] width 276 height 31
click at [1074, 239] on div "No users were found with this username. Please sign up first using the link bel…" at bounding box center [705, 237] width 1411 height 474
click at [901, 233] on label "Username" at bounding box center [901, 225] width 276 height 22
click at [875, 251] on input "text" at bounding box center [901, 254] width 276 height 31
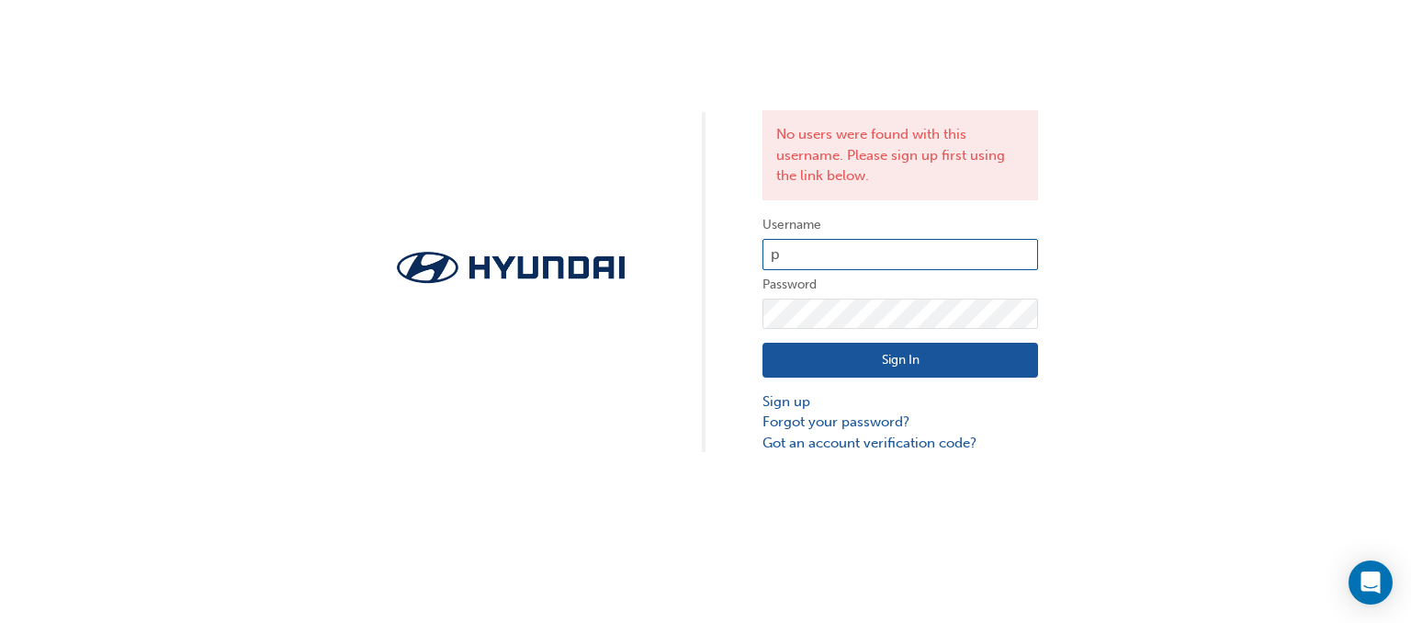
type input "[PERSON_NAME] @[DOMAIN_NAME]"
click at [901, 360] on button "Sign In" at bounding box center [901, 360] width 276 height 35
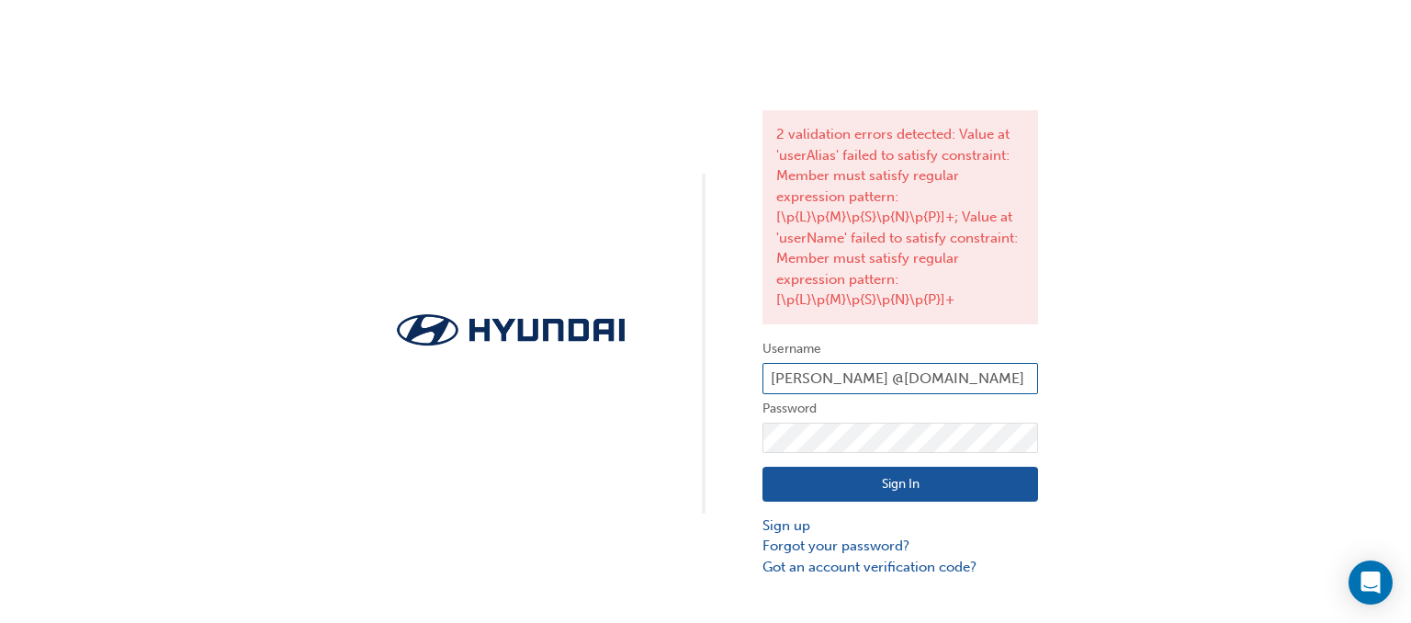
drag, startPoint x: 960, startPoint y: 384, endPoint x: 663, endPoint y: 358, distance: 298.8
click at [667, 363] on div "2 validation errors detected: Value at 'userAlias' failed to satisfy constraint…" at bounding box center [705, 288] width 1411 height 577
type input "[EMAIL_ADDRESS][DOMAIN_NAME]"
click at [895, 490] on button "Sign In" at bounding box center [901, 484] width 276 height 35
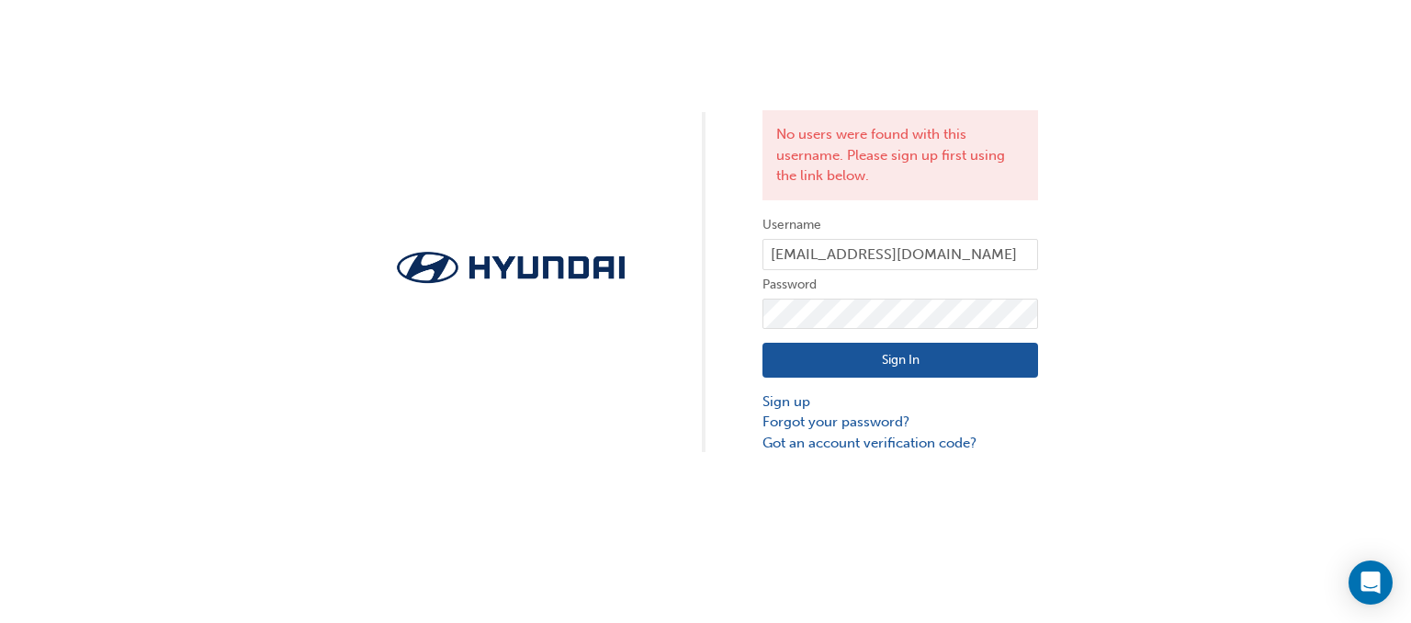
click at [1224, 523] on div "No users were found with this username. Please sign up first using the link bel…" at bounding box center [705, 311] width 1411 height 623
click at [775, 393] on link "Sign up" at bounding box center [901, 401] width 276 height 21
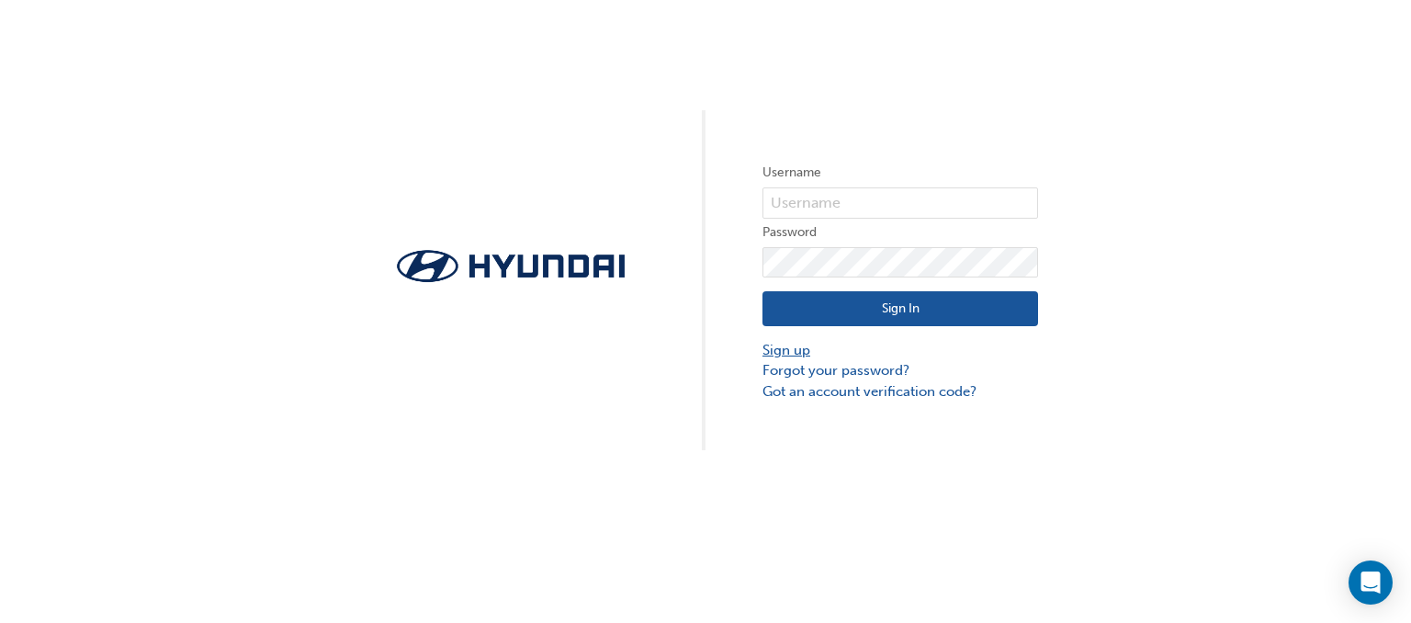
click at [791, 349] on link "Sign up" at bounding box center [901, 350] width 276 height 21
click at [1371, 584] on icon "Open Intercom Messenger" at bounding box center [1370, 583] width 21 height 24
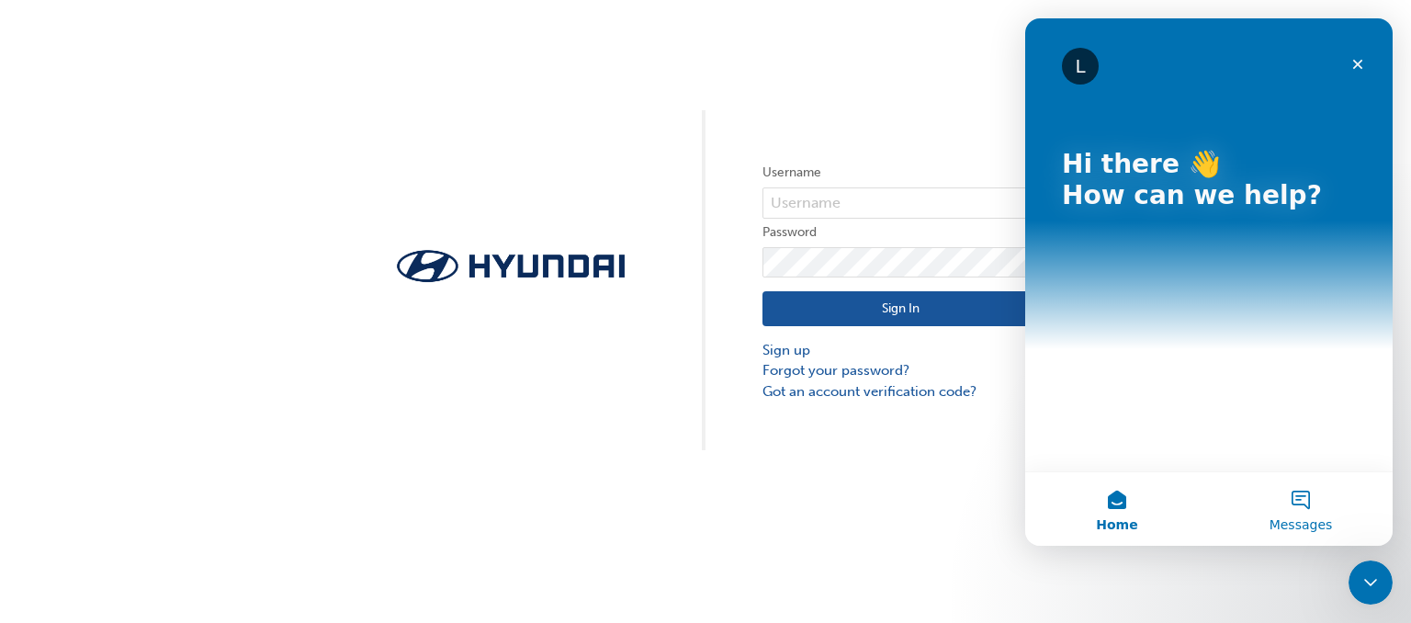
click at [1307, 498] on button "Messages" at bounding box center [1301, 509] width 184 height 74
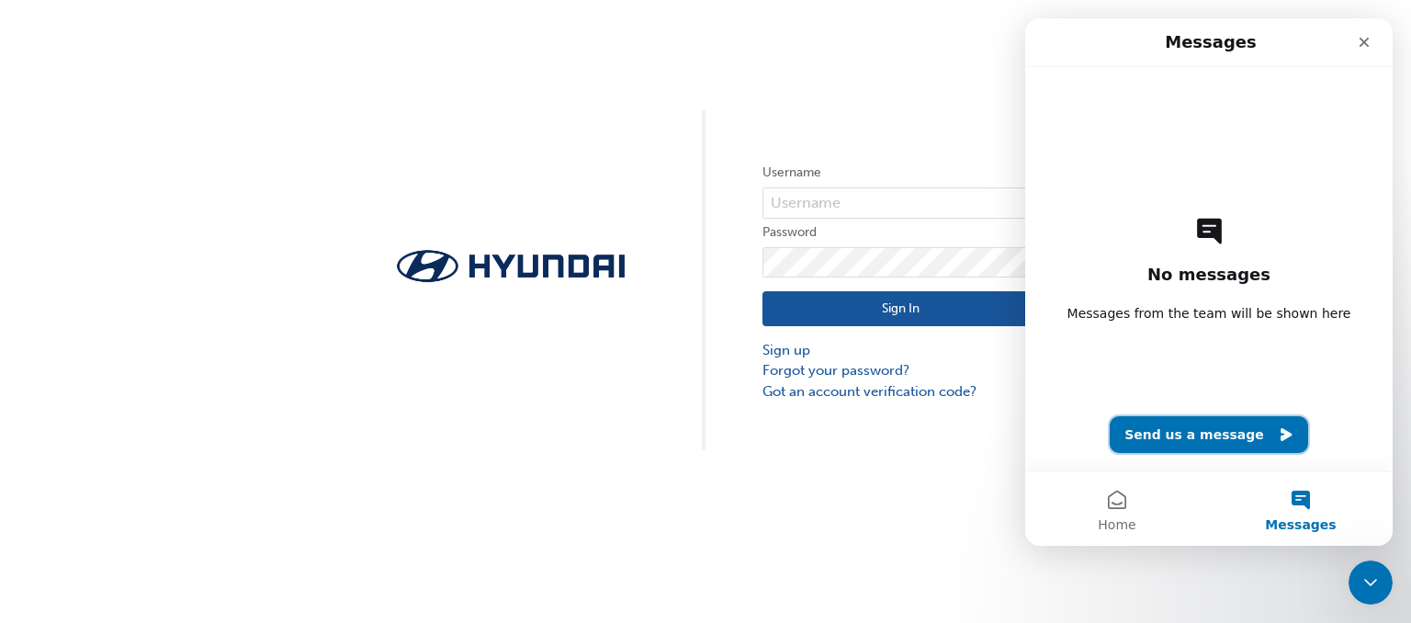
click at [1213, 429] on button "Send us a message" at bounding box center [1209, 434] width 198 height 37
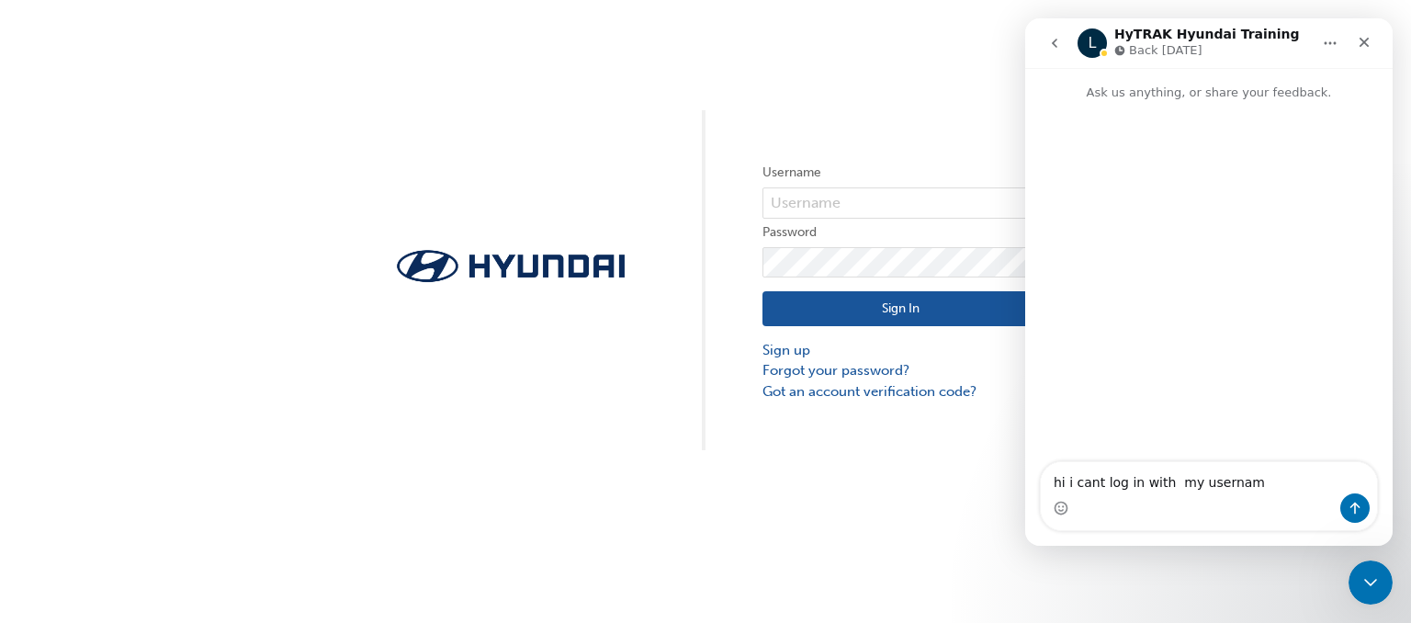
type textarea "hi i cant log in with my username"
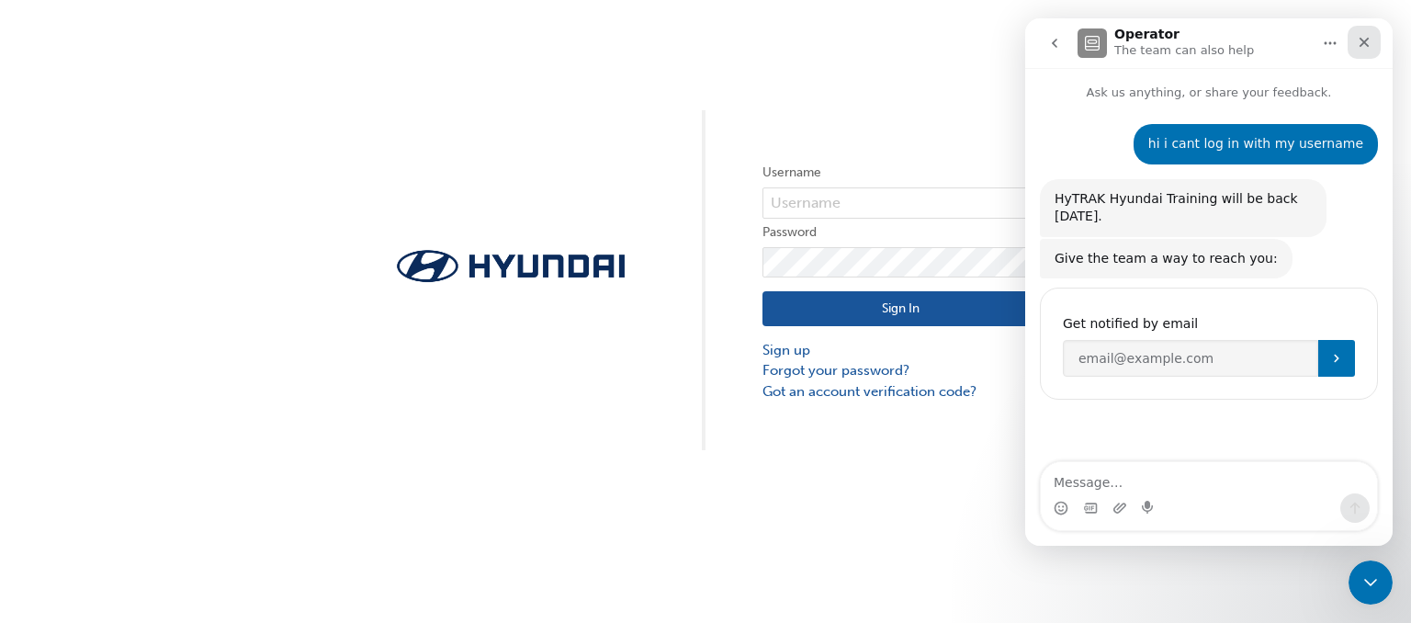
click at [1371, 41] on icon "Close" at bounding box center [1364, 42] width 15 height 15
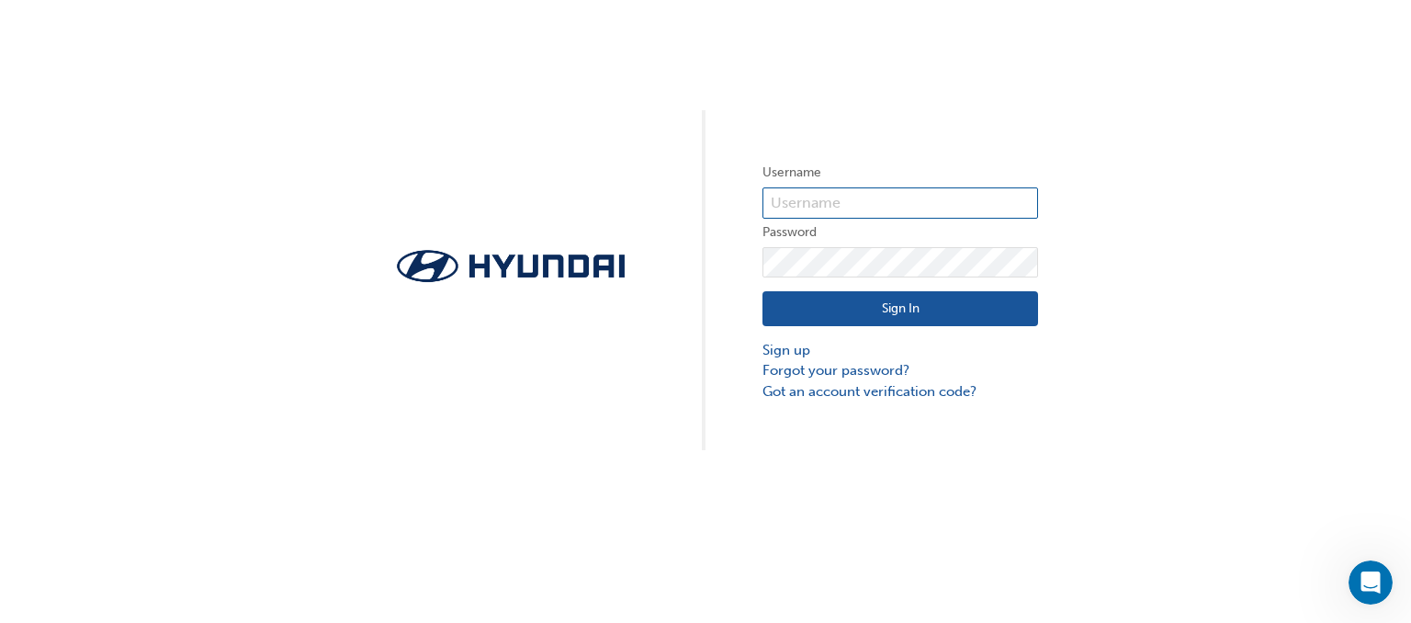
click at [860, 205] on input "text" at bounding box center [901, 202] width 276 height 31
type input "HAU4178VH7"
click at [873, 313] on button "Sign In" at bounding box center [901, 308] width 276 height 35
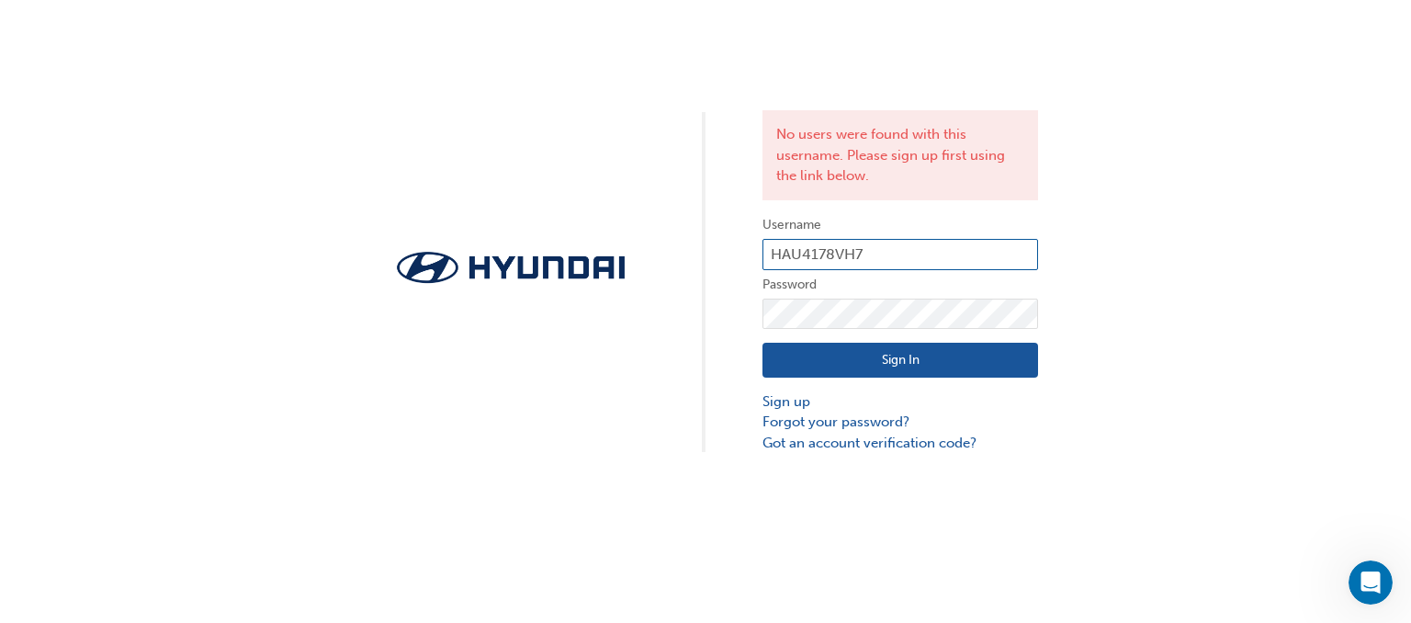
drag, startPoint x: 1000, startPoint y: 254, endPoint x: 1031, endPoint y: 234, distance: 36.7
click at [1031, 234] on form "Username HAU4178VH7 Password Sign In Sign up Forgot your password? Got an accou…" at bounding box center [901, 334] width 276 height 240
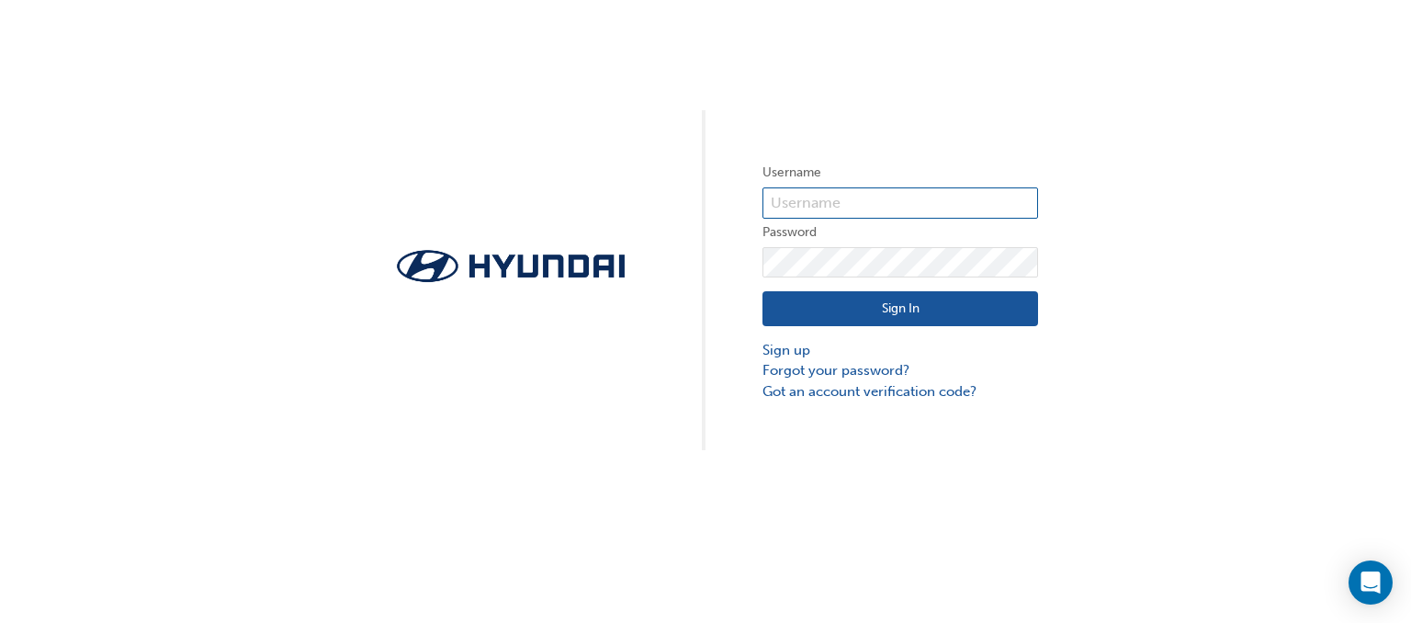
click at [795, 196] on input "text" at bounding box center [901, 202] width 276 height 31
type input "HAU4178VH7"
click button "Sign In" at bounding box center [901, 308] width 276 height 35
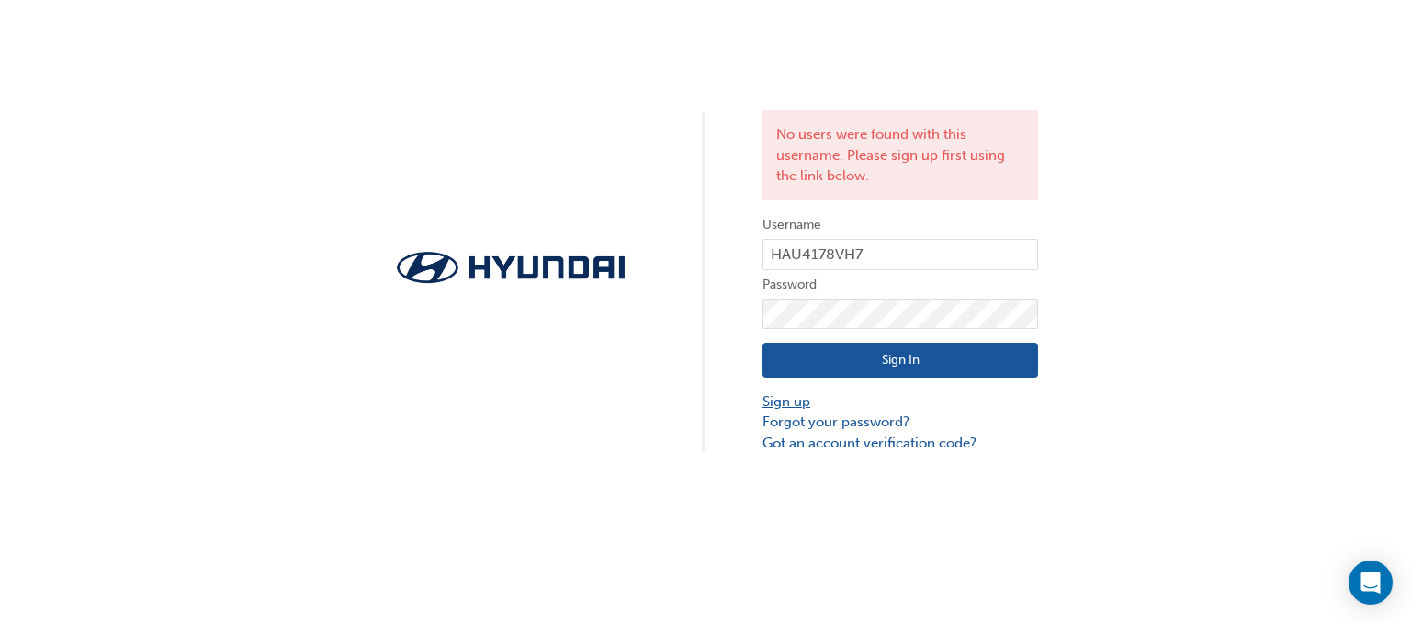
click at [794, 395] on link "Sign up" at bounding box center [901, 401] width 276 height 21
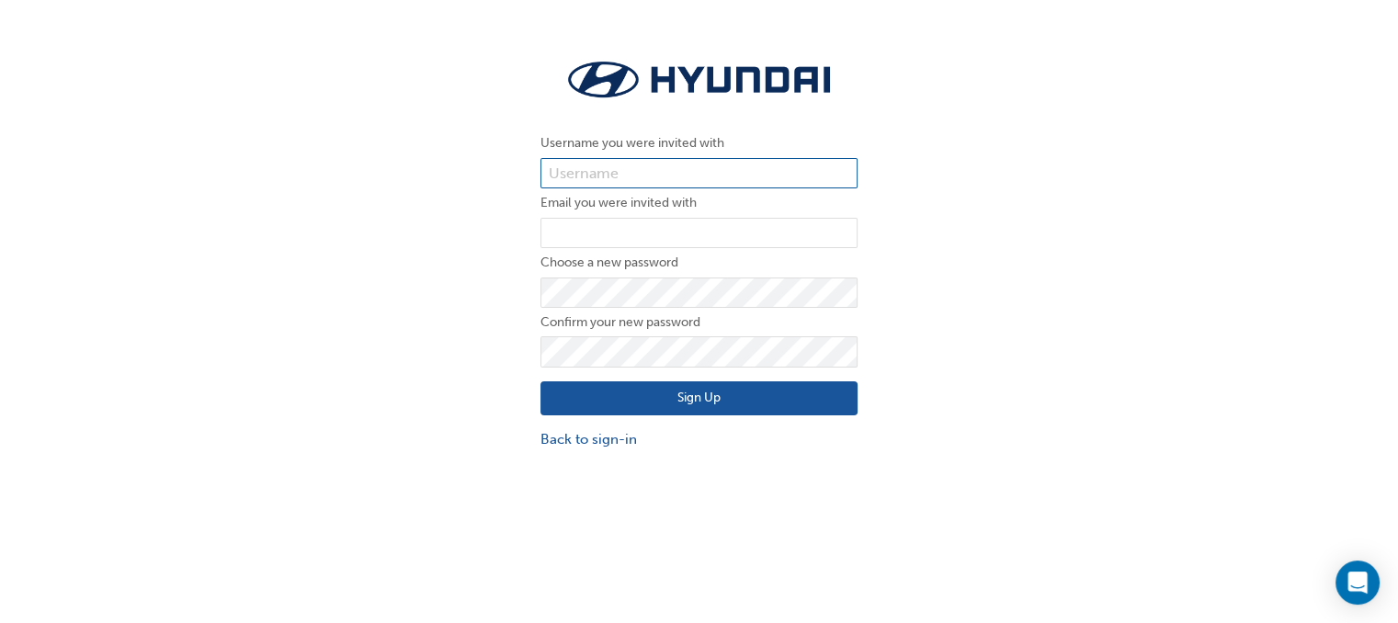
click at [637, 181] on input "text" at bounding box center [698, 173] width 317 height 31
type input "HAU4178VH7"
click at [610, 232] on input "email" at bounding box center [698, 233] width 317 height 31
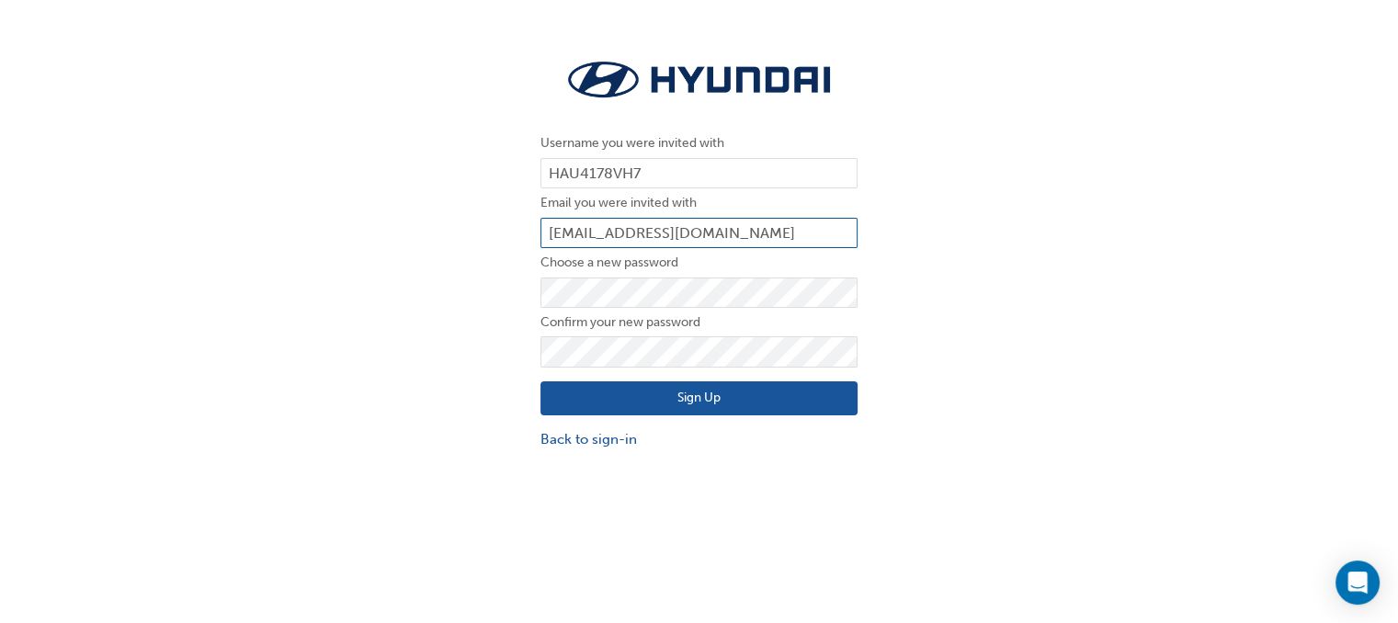
type input "HAU4178VH7"
click at [658, 236] on input "HAU4178VH7" at bounding box center [698, 233] width 317 height 31
drag, startPoint x: 663, startPoint y: 228, endPoint x: 532, endPoint y: 221, distance: 130.6
click at [508, 233] on div "Username you were invited with HAU4178VH7 Email you were invited with HAU4178VH…" at bounding box center [699, 252] width 1398 height 423
click at [559, 232] on input "email" at bounding box center [698, 233] width 317 height 31
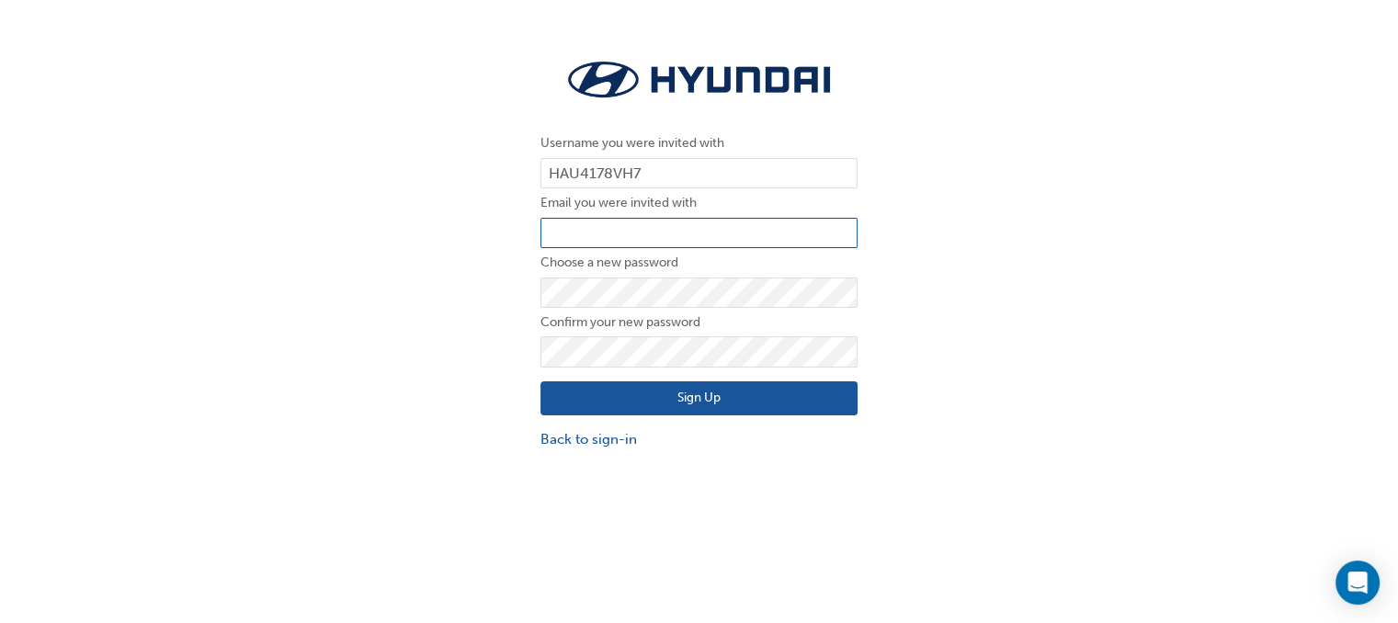
type input "patrickd@bartons.net.au"
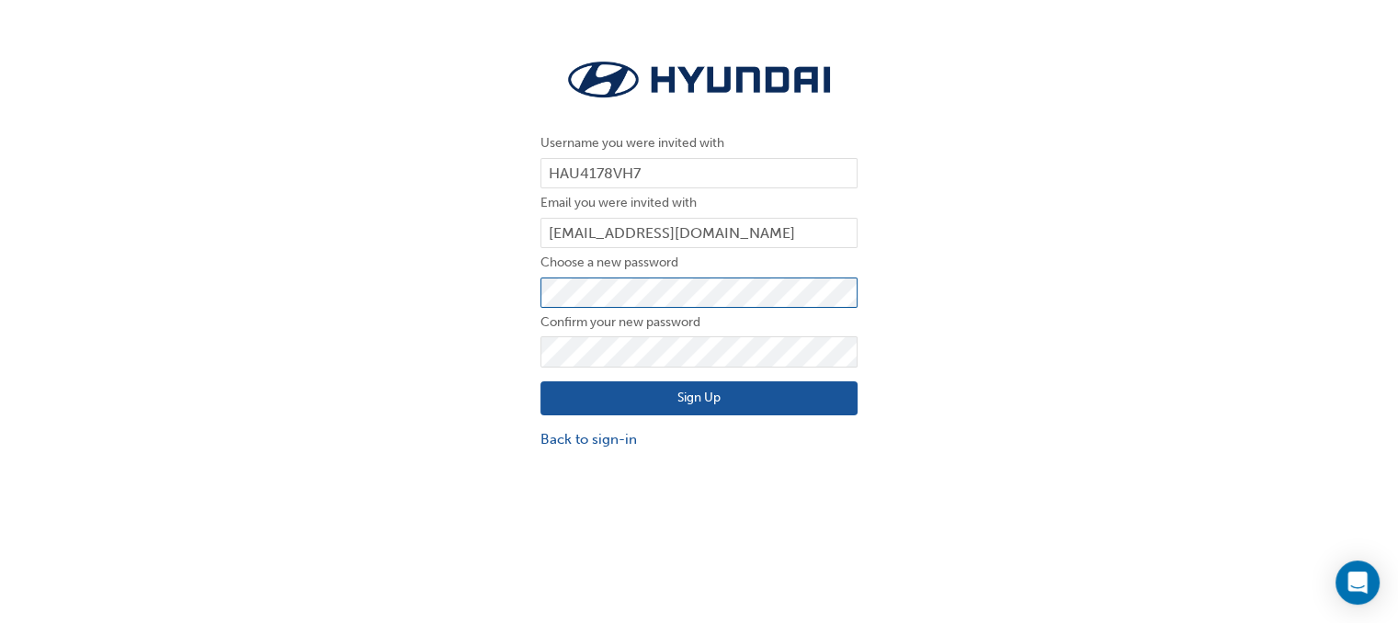
click at [540, 381] on button "Sign Up" at bounding box center [698, 398] width 317 height 35
click at [658, 389] on button "Sign Up" at bounding box center [698, 398] width 317 height 35
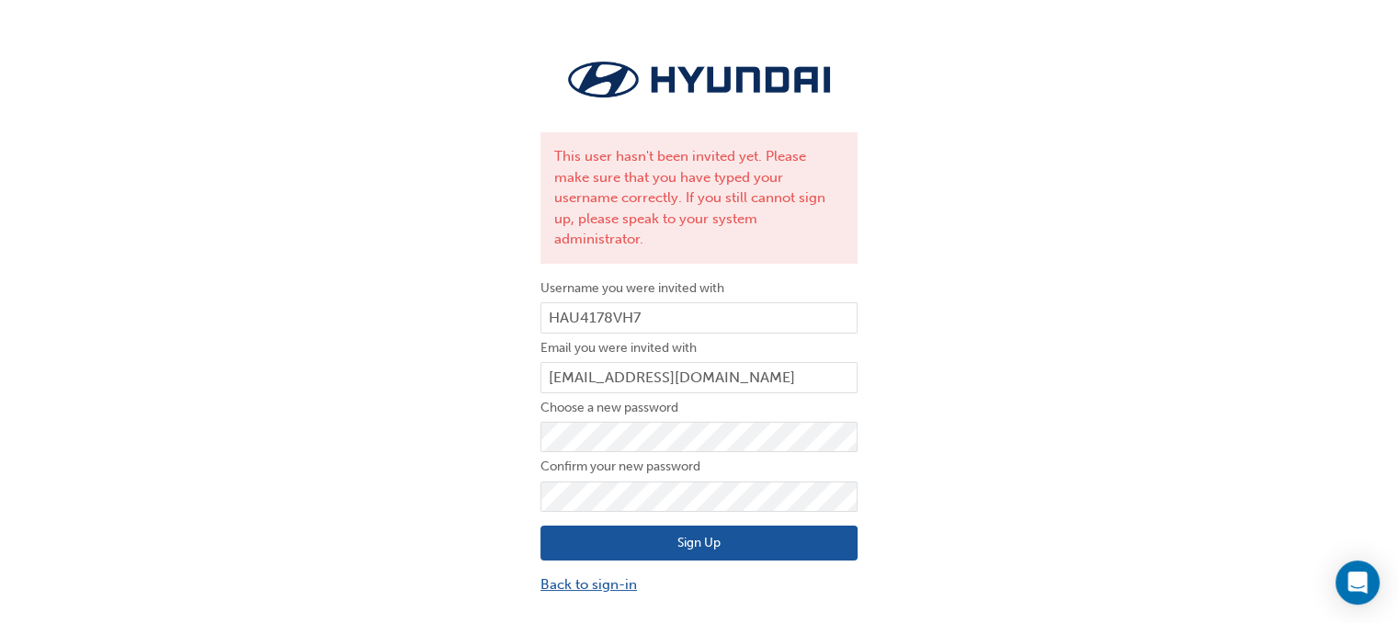
click at [595, 574] on link "Back to sign-in" at bounding box center [698, 584] width 317 height 21
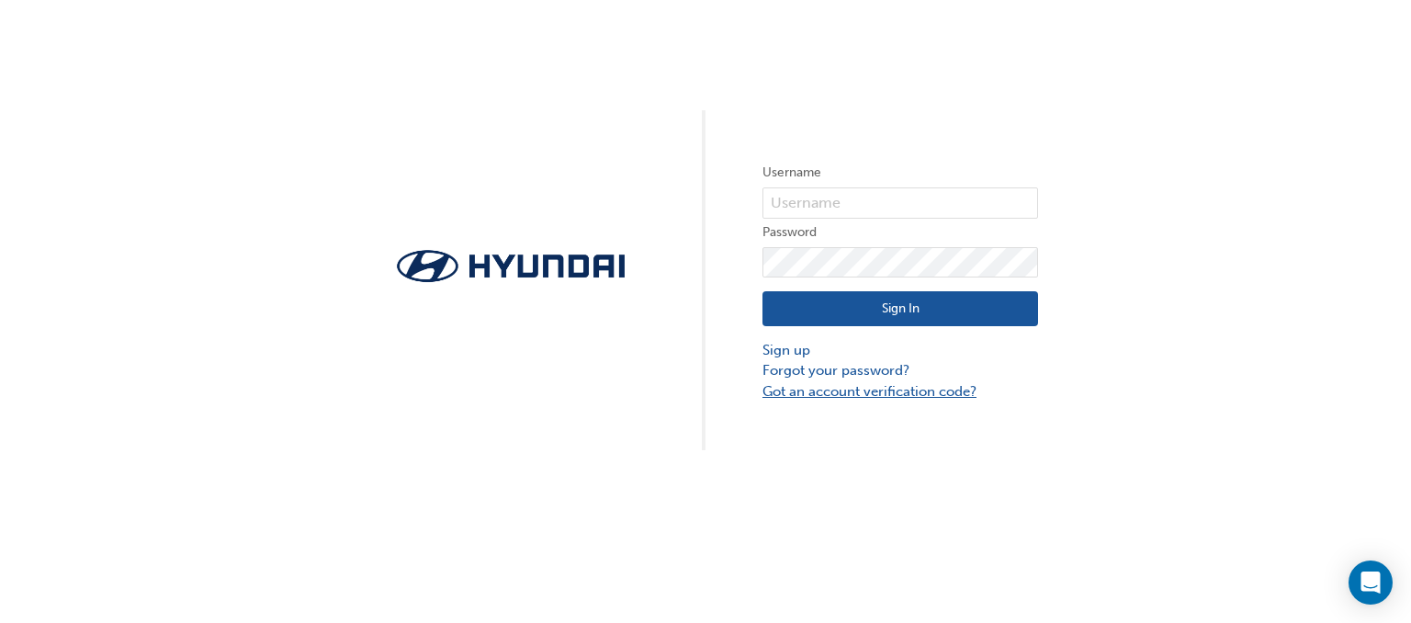
click at [832, 387] on link "Got an account verification code?" at bounding box center [901, 391] width 276 height 21
drag, startPoint x: 795, startPoint y: 198, endPoint x: 856, endPoint y: 196, distance: 61.6
click at [801, 197] on input "text" at bounding box center [901, 202] width 276 height 31
type input "HAU4178VH7"
click at [1137, 350] on div "Username HAU4178VH7 Password Sign In Sign up Forgot your password? Got an accou…" at bounding box center [705, 225] width 1411 height 450
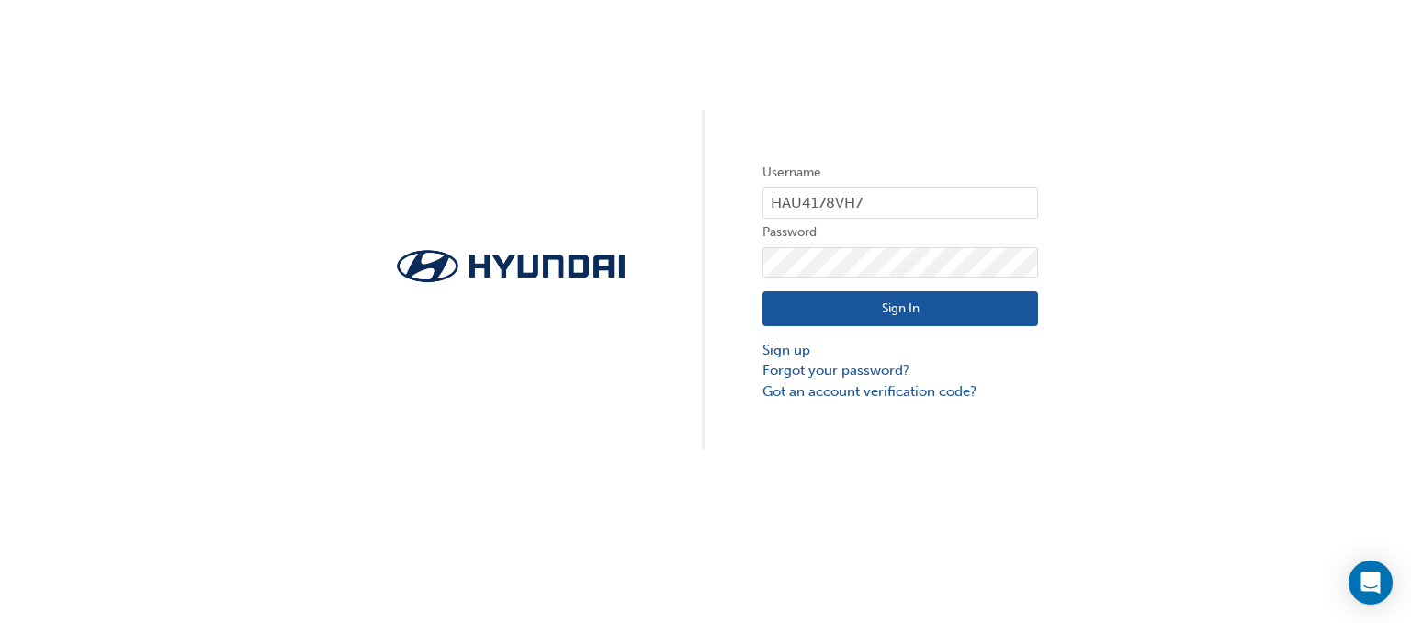
click at [878, 314] on button "Sign In" at bounding box center [901, 308] width 276 height 35
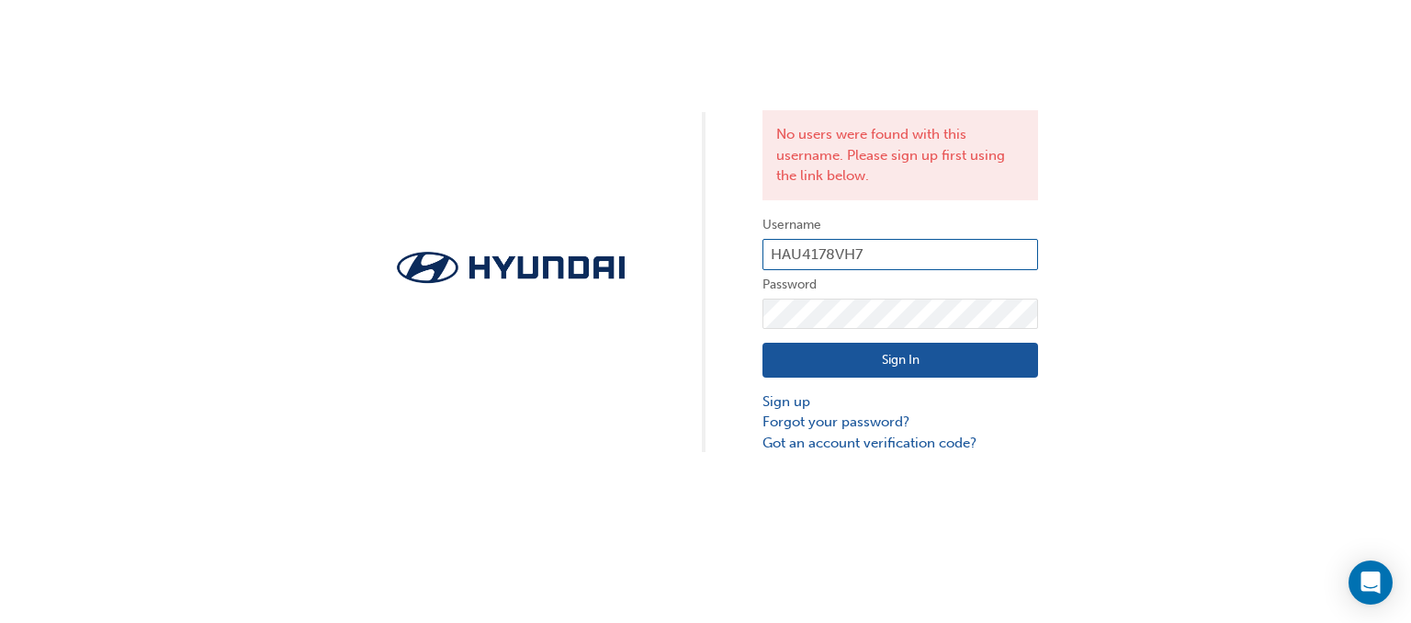
drag, startPoint x: 878, startPoint y: 258, endPoint x: 651, endPoint y: 244, distance: 227.4
click at [652, 244] on div "No users were found with this username. Please sign up first using the link bel…" at bounding box center [705, 226] width 1411 height 453
type input "\"
click at [636, 305] on div "No users were found with this username. Please sign up first using the link bel…" at bounding box center [705, 226] width 1411 height 453
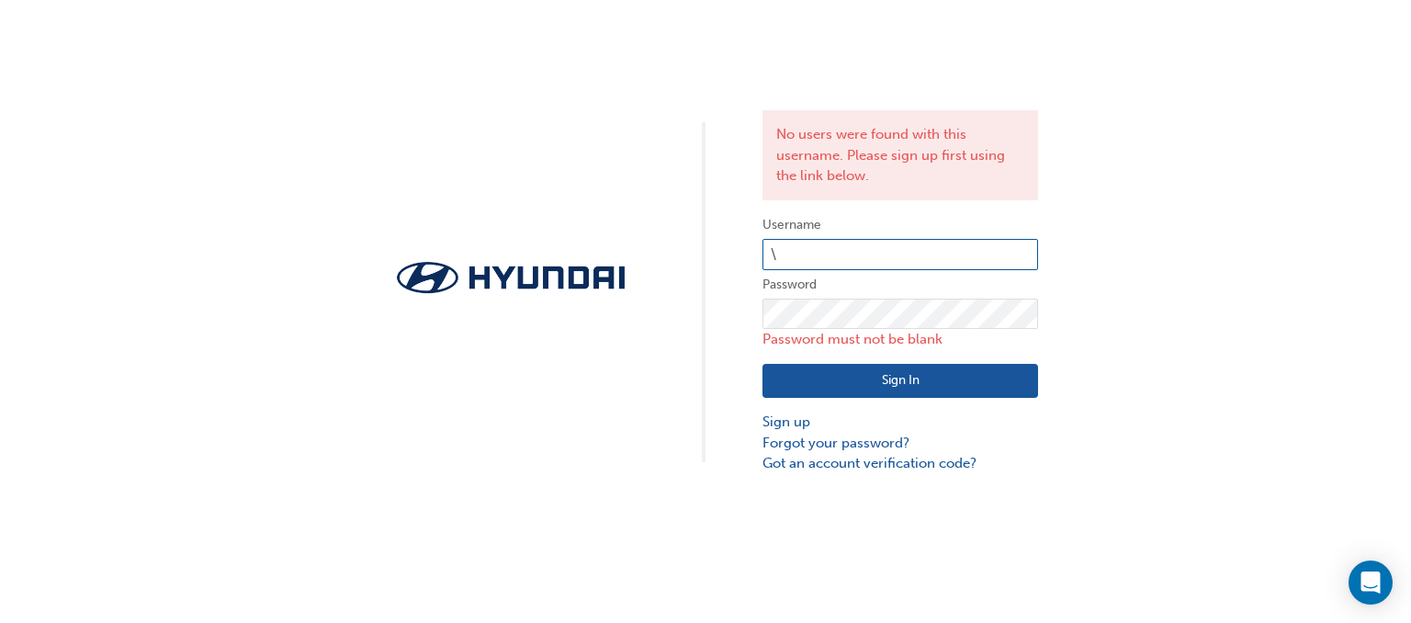
drag, startPoint x: 791, startPoint y: 263, endPoint x: 753, endPoint y: 258, distance: 38.0
click at [753, 258] on div "No users were found with this username. Please sign up first using the link bel…" at bounding box center [705, 237] width 1411 height 474
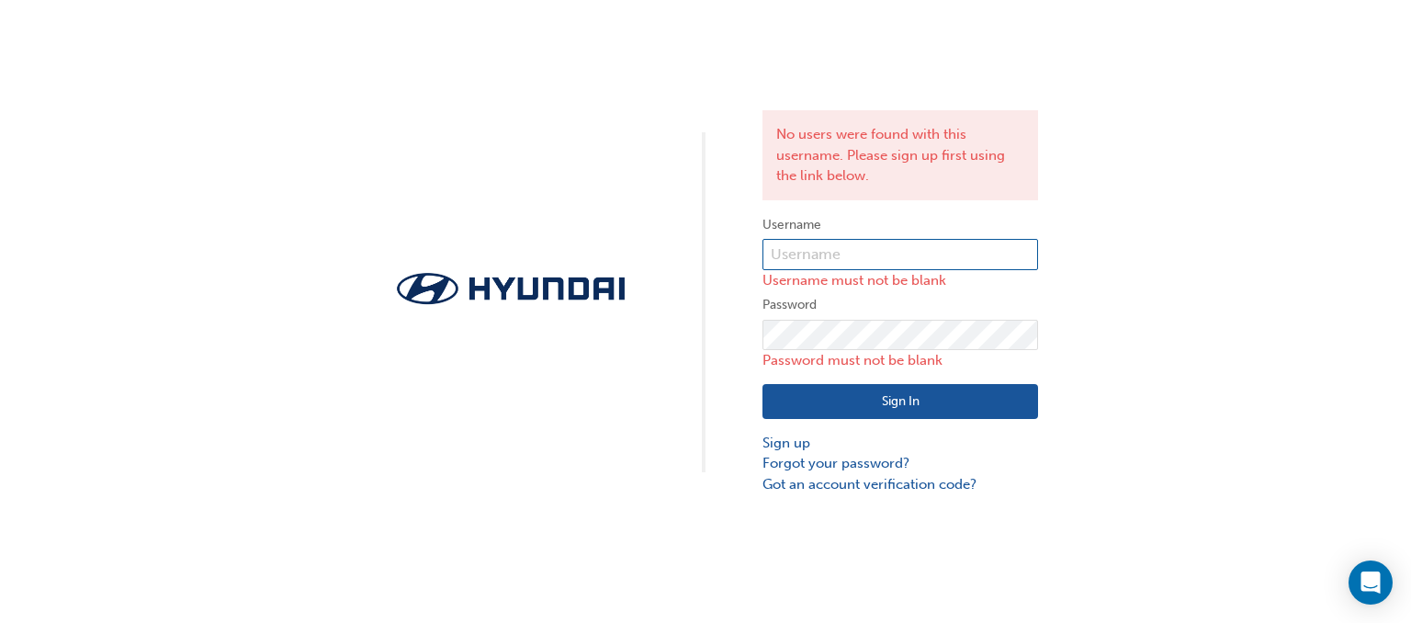
click at [837, 244] on input "text" at bounding box center [901, 254] width 276 height 31
drag, startPoint x: 846, startPoint y: 247, endPoint x: 1188, endPoint y: 394, distance: 372.1
click at [875, 267] on input "text" at bounding box center [901, 254] width 276 height 31
click at [1188, 394] on div "No users were found with this username. Please sign up first using the link bel…" at bounding box center [705, 247] width 1411 height 494
click at [886, 265] on input "text" at bounding box center [901, 254] width 276 height 31
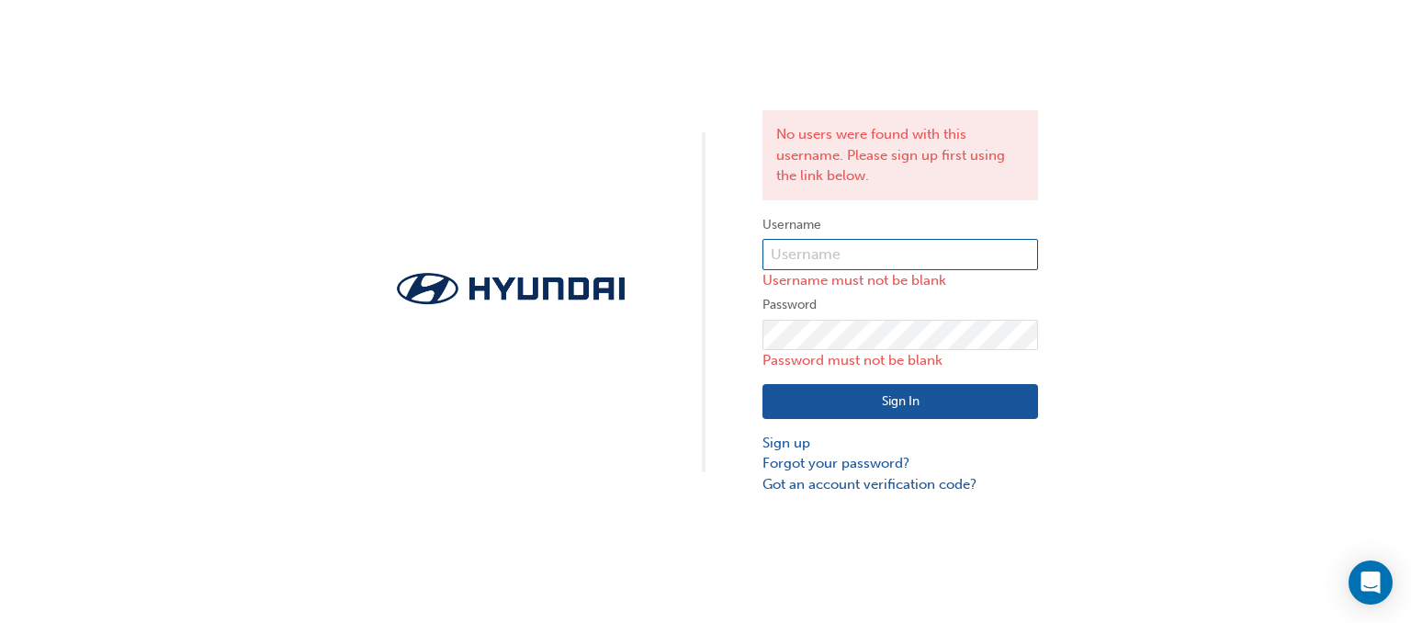
click at [787, 254] on input "text" at bounding box center [901, 254] width 276 height 31
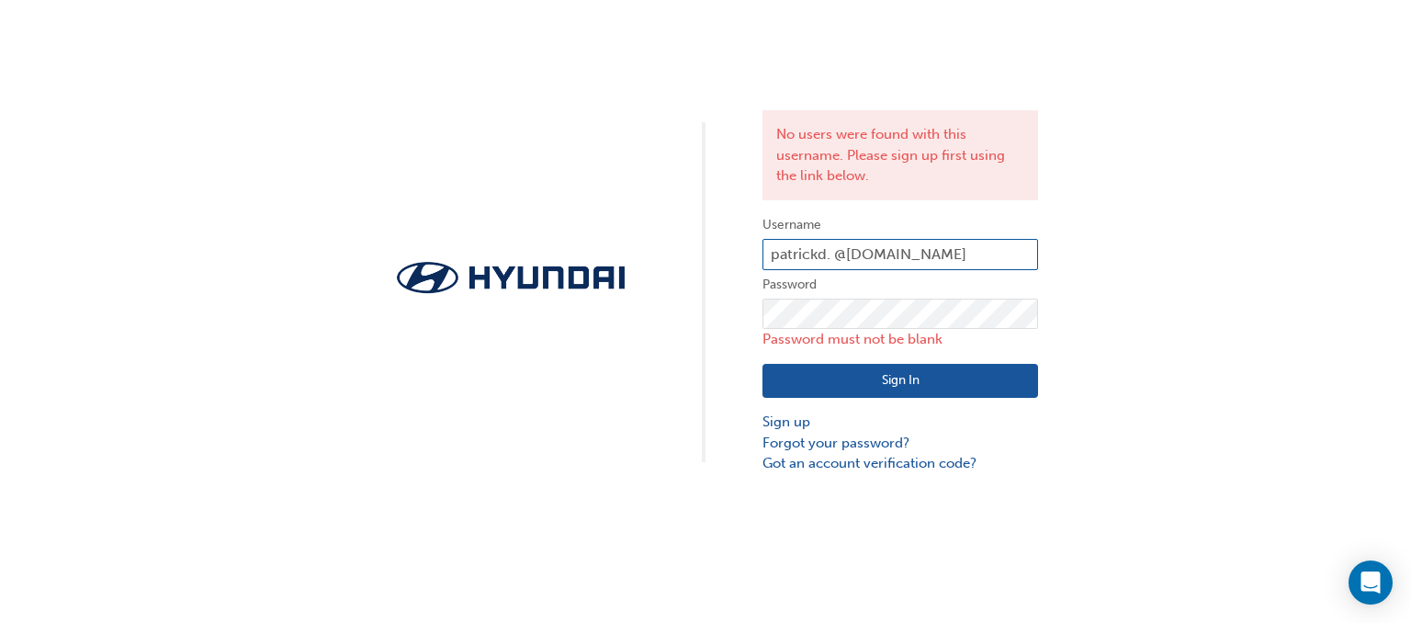
type input "patrickd. @bartons.net.au"
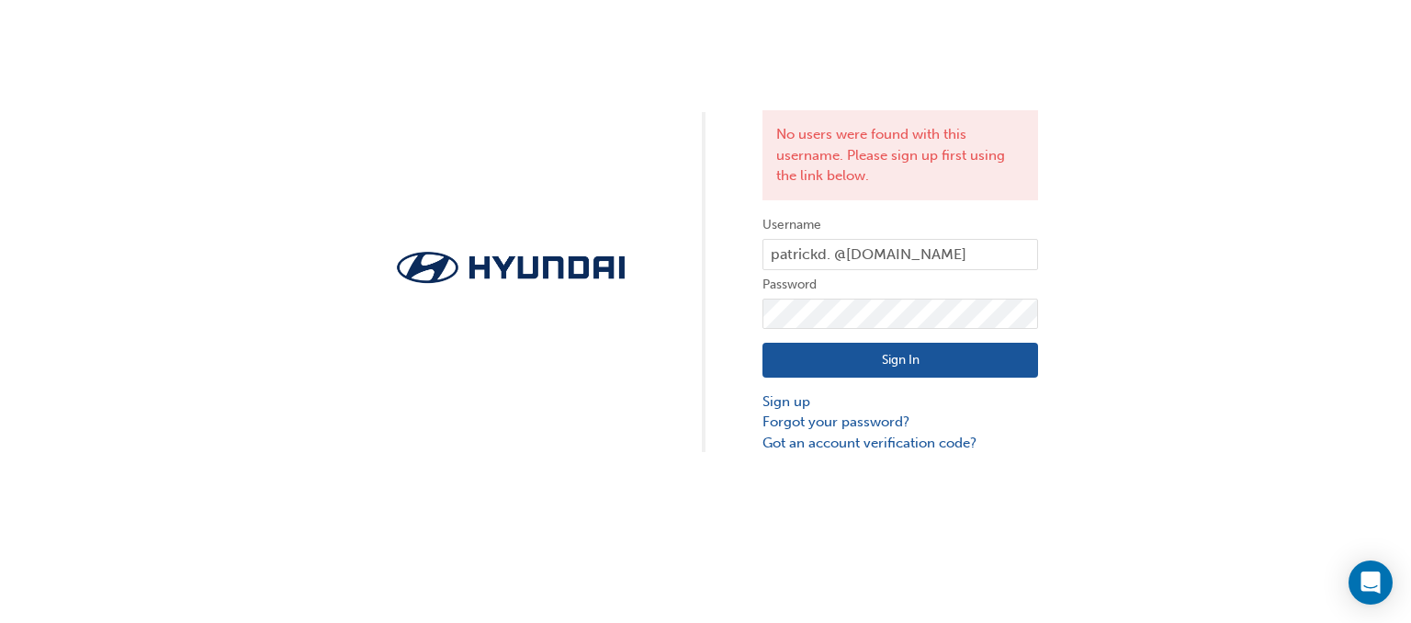
drag, startPoint x: 1261, startPoint y: 285, endPoint x: 1207, endPoint y: 310, distance: 59.6
click at [1252, 292] on div "No users were found with this username. Please sign up first using the link bel…" at bounding box center [705, 226] width 1411 height 453
click at [835, 354] on button "Sign In" at bounding box center [901, 360] width 276 height 35
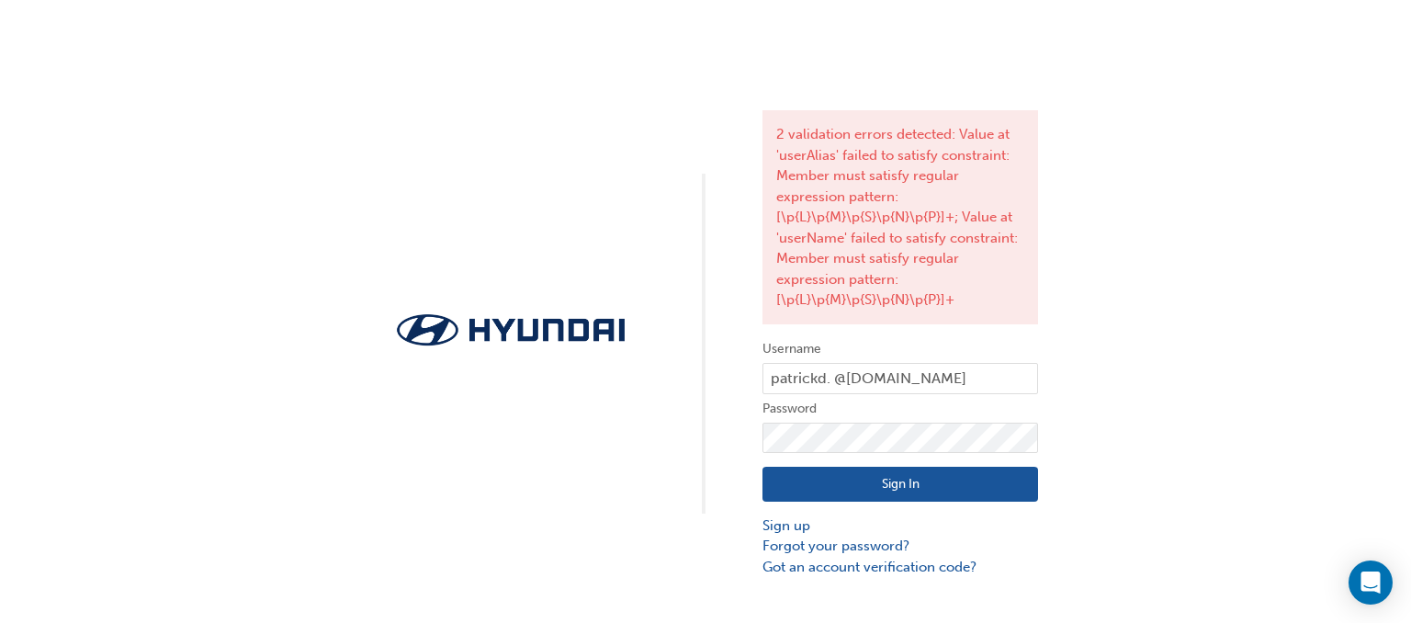
click at [1120, 373] on div "2 validation errors detected: Value at 'userAlias' failed to satisfy constraint…" at bounding box center [705, 288] width 1411 height 577
drag, startPoint x: 1015, startPoint y: 493, endPoint x: 1035, endPoint y: 518, distance: 32.2
click at [1040, 514] on div "2 validation errors detected: Value at 'userAlias' failed to satisfy constraint…" at bounding box center [705, 288] width 1411 height 577
click at [781, 528] on link "Sign up" at bounding box center [901, 525] width 276 height 21
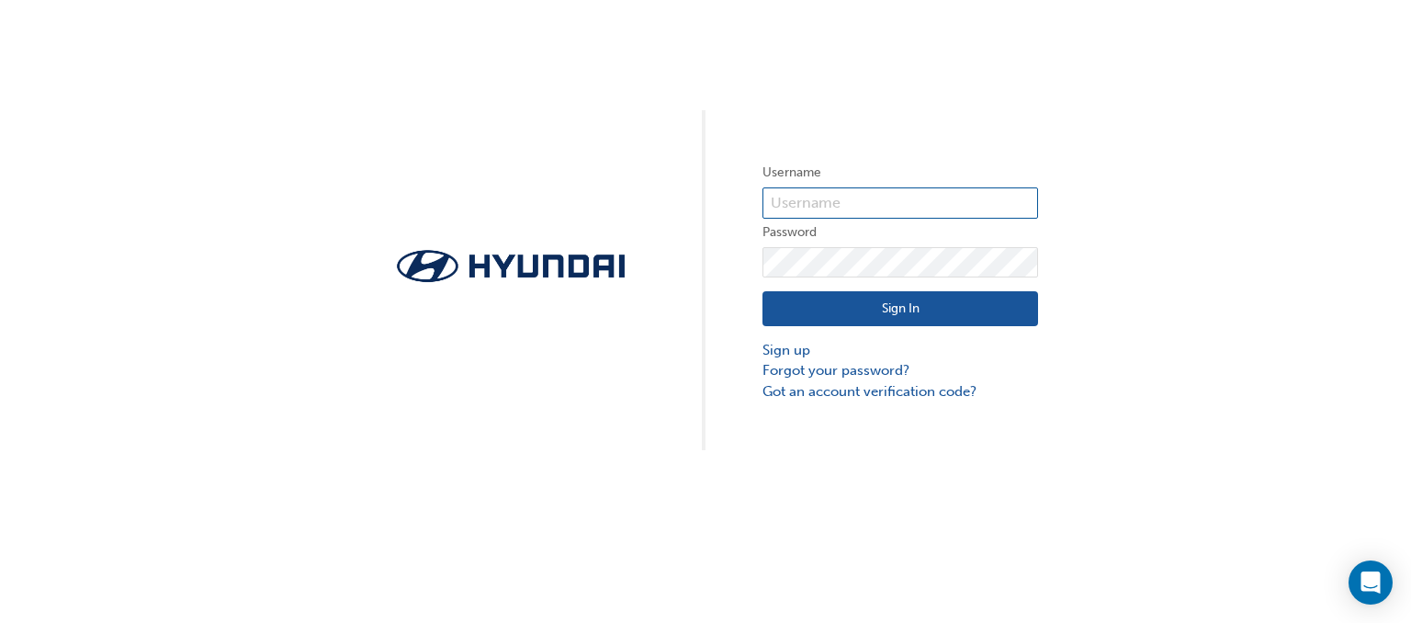
click at [859, 202] on input "text" at bounding box center [901, 202] width 276 height 31
type input "HAU4178VH7"
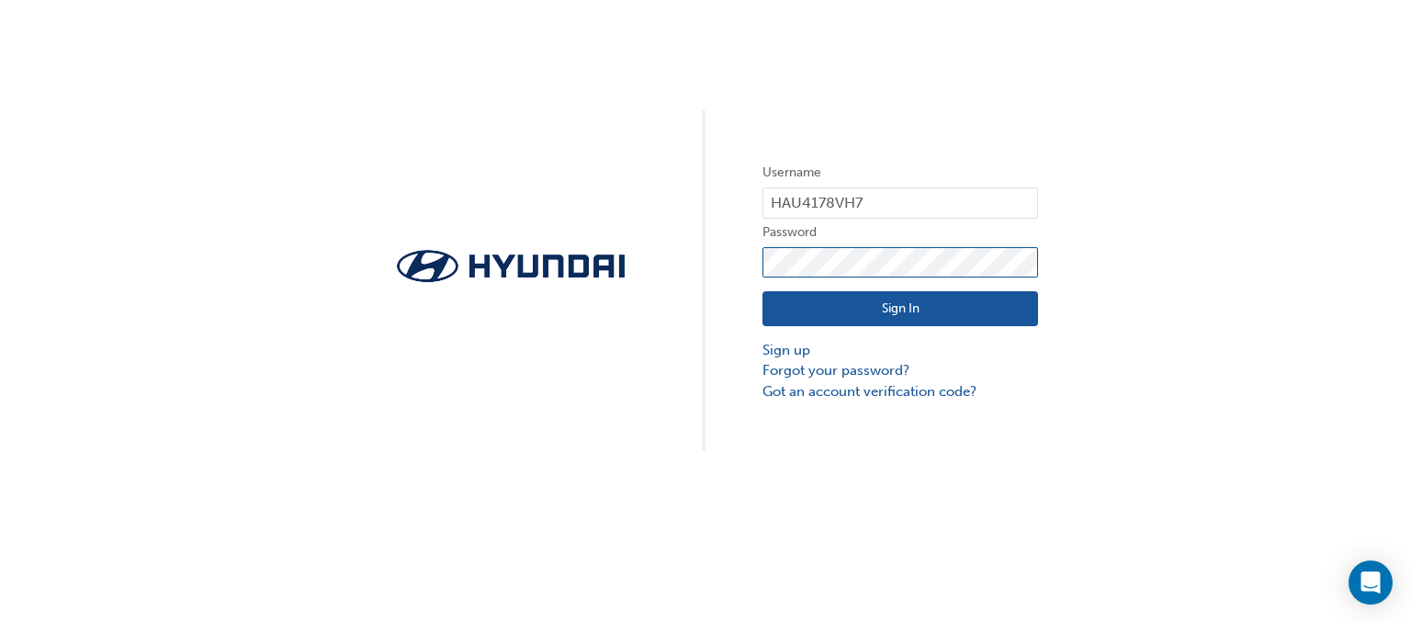
click at [697, 254] on div "Username HAU4178VH7 Password Sign In Sign up Forgot your password? Got an accou…" at bounding box center [705, 225] width 1411 height 450
click at [807, 303] on button "Sign In" at bounding box center [901, 308] width 276 height 35
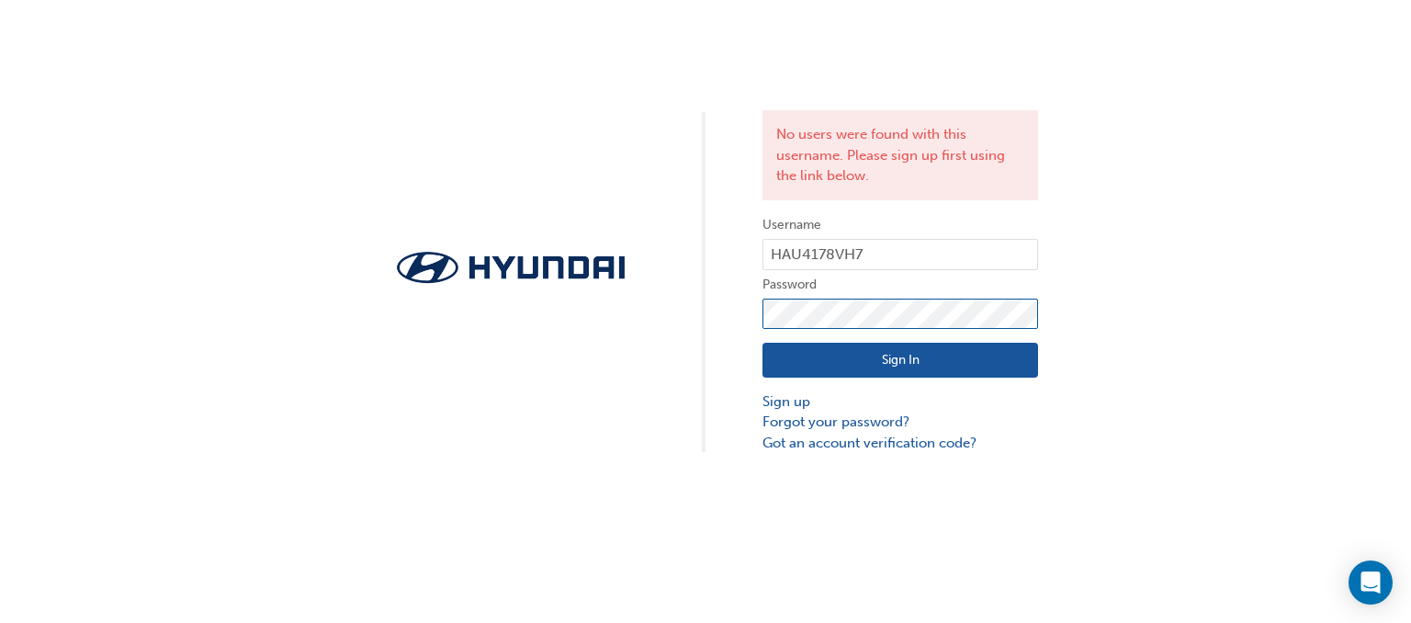
click at [659, 301] on div "No users were found with this username. Please sign up first using the link bel…" at bounding box center [705, 226] width 1411 height 453
click button "Sign In" at bounding box center [901, 360] width 276 height 35
click at [803, 402] on link "Sign up" at bounding box center [901, 401] width 276 height 21
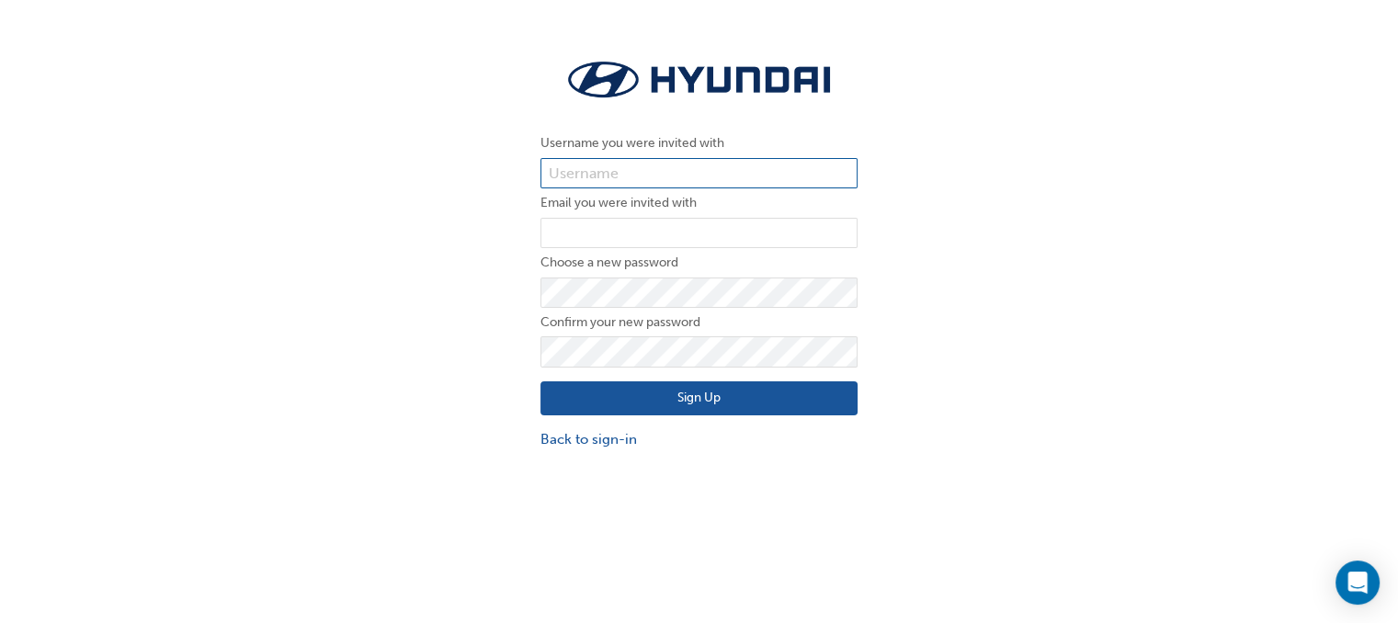
click at [651, 174] on input "text" at bounding box center [698, 173] width 317 height 31
type input "HAU4178VH7"
click at [579, 232] on input "email" at bounding box center [698, 233] width 317 height 31
click at [569, 238] on input "email" at bounding box center [698, 233] width 317 height 31
type input "dpatrickreylozada@yahoo.com"
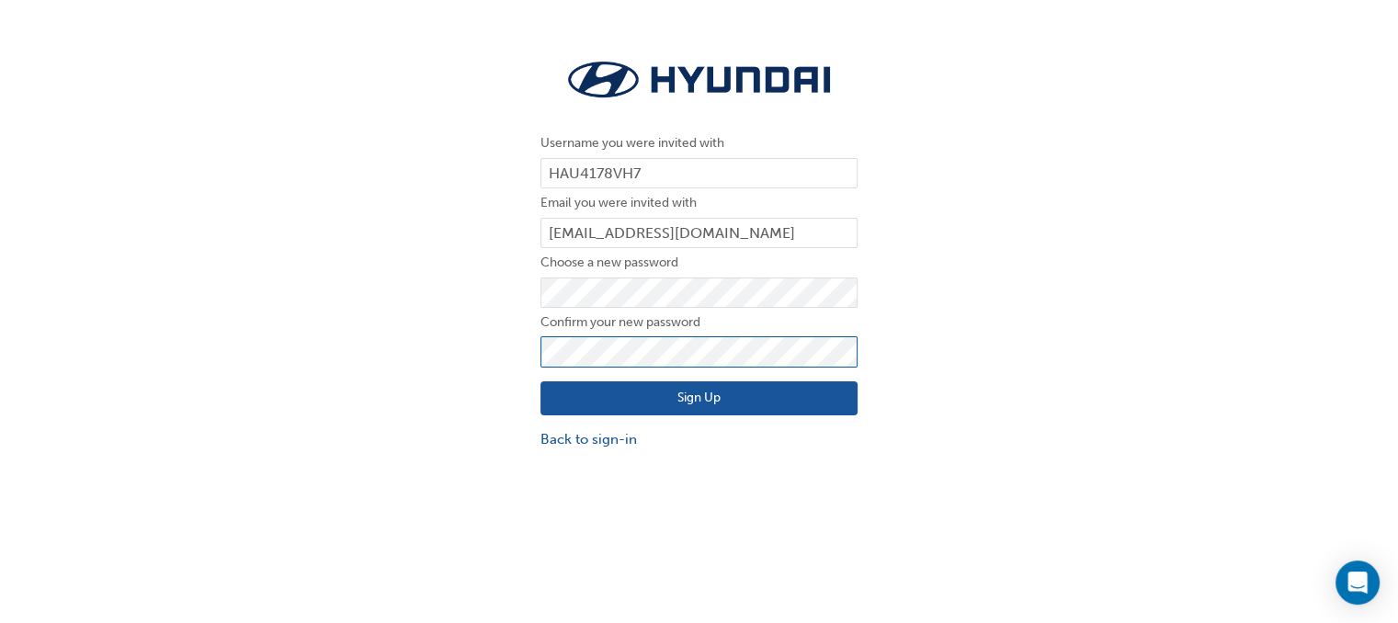
click button "Sign Up" at bounding box center [698, 398] width 317 height 35
